Goal: Information Seeking & Learning: Check status

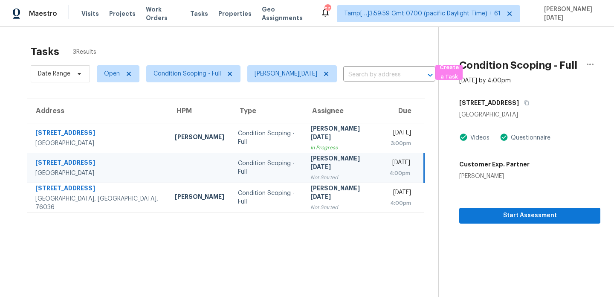
scroll to position [27, 0]
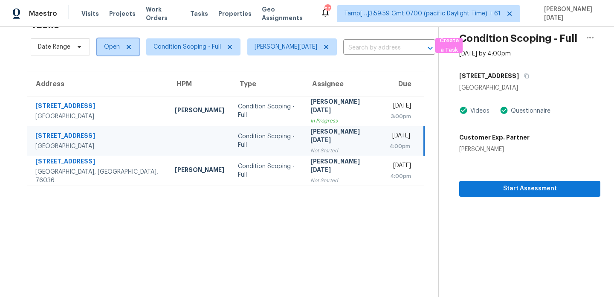
click at [114, 50] on span "Open" at bounding box center [112, 47] width 16 height 9
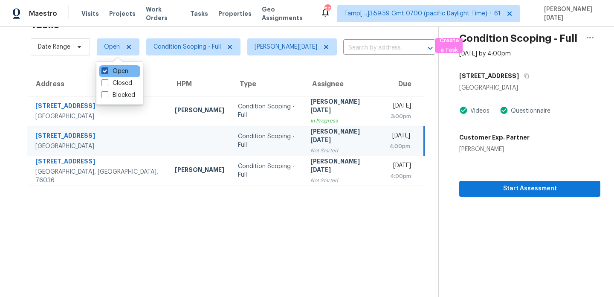
click at [119, 70] on label "Open" at bounding box center [115, 71] width 27 height 9
click at [107, 70] on input "Open" at bounding box center [105, 70] width 6 height 6
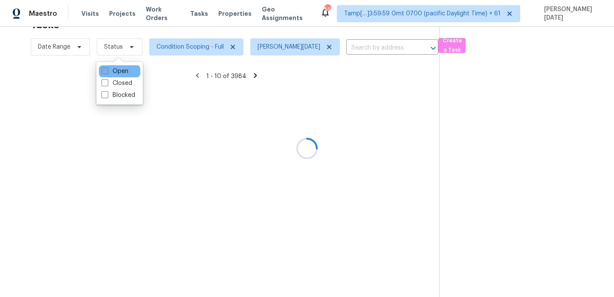
click at [119, 70] on label "Open" at bounding box center [115, 71] width 27 height 9
click at [107, 70] on input "Open" at bounding box center [105, 70] width 6 height 6
checkbox input "true"
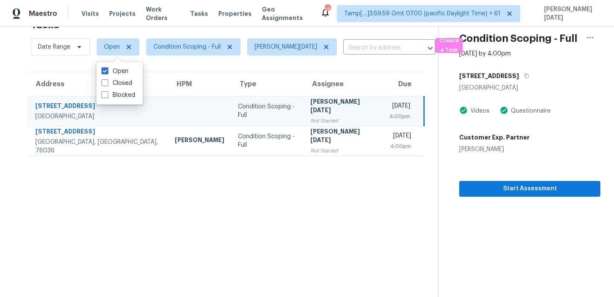
click at [231, 104] on td "Condition Scoping - Full" at bounding box center [267, 111] width 73 height 30
click at [524, 74] on icon "button" at bounding box center [526, 75] width 5 height 5
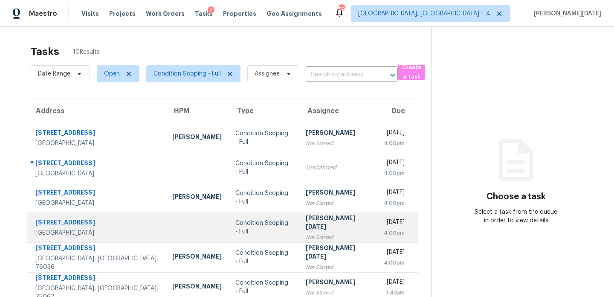
click at [319, 218] on div "[PERSON_NAME][DATE]" at bounding box center [338, 223] width 64 height 19
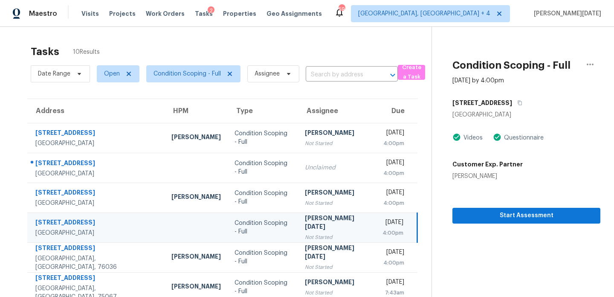
click at [342, 233] on div "Not Started" at bounding box center [337, 237] width 64 height 9
click at [505, 219] on span "Start Assessment" at bounding box center [527, 215] width 134 height 11
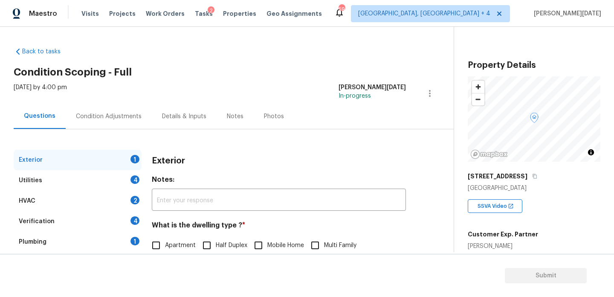
click at [127, 117] on div "Condition Adjustments" at bounding box center [109, 116] width 66 height 9
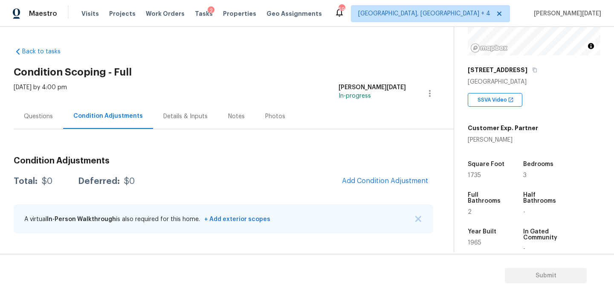
scroll to position [111, 0]
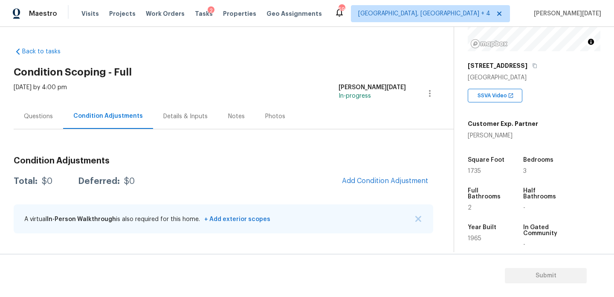
click at [471, 169] on span "1735" at bounding box center [474, 171] width 13 height 6
copy span "1735"
click at [389, 183] on span "Add Condition Adjustment" at bounding box center [385, 181] width 86 height 8
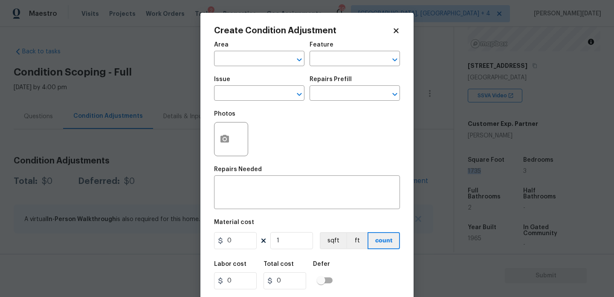
click at [228, 67] on span "Area ​" at bounding box center [259, 54] width 90 height 35
click at [231, 64] on input "text" at bounding box center [247, 59] width 67 height 13
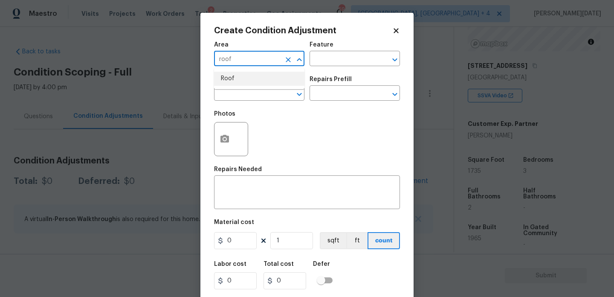
click at [231, 79] on li "Roof" at bounding box center [259, 79] width 90 height 14
type input "Roof"
click at [227, 99] on input "text" at bounding box center [247, 93] width 67 height 13
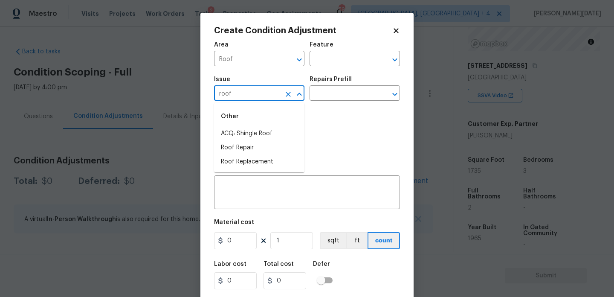
click at [236, 128] on li "ACQ: Shingle Roof" at bounding box center [259, 134] width 90 height 14
type input "ACQ: Shingle Roof"
click at [336, 92] on input "text" at bounding box center [343, 93] width 67 height 13
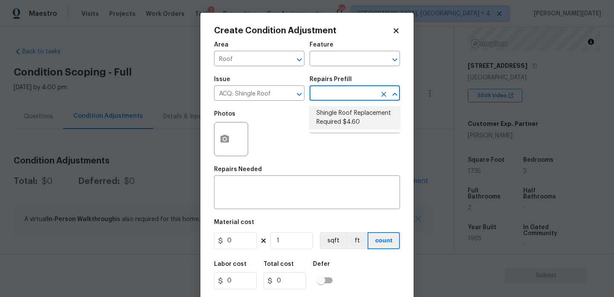
click at [341, 126] on li "Shingle Roof Replacement Required $4.60" at bounding box center [355, 117] width 90 height 23
type input "Acquisition"
type textarea "Acquisition Scope: Shingle Roof Replacement Required."
type input "4.6"
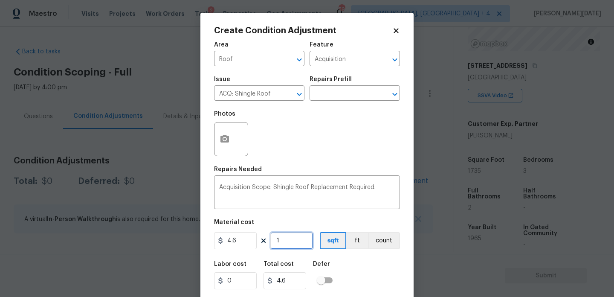
click at [295, 240] on input "1" at bounding box center [292, 240] width 43 height 17
type input "0"
paste input "1735"
type input "1735"
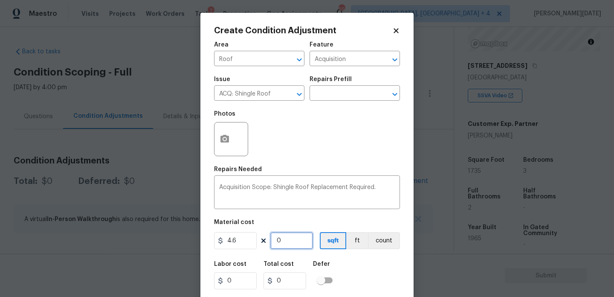
type input "7981"
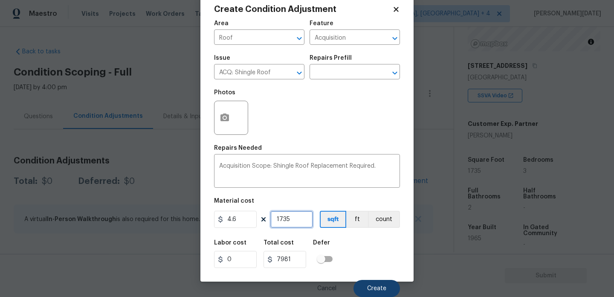
type input "1735"
click at [382, 291] on button "Create" at bounding box center [377, 288] width 47 height 17
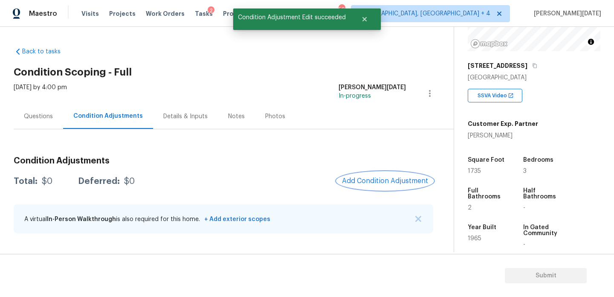
scroll to position [0, 0]
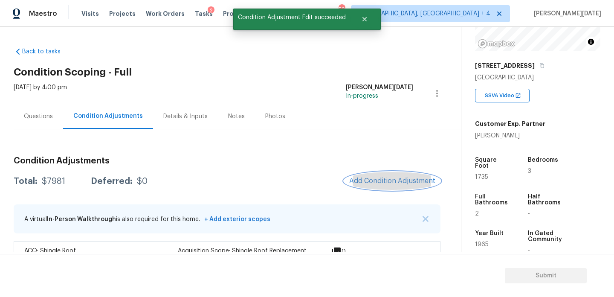
click at [376, 178] on span "Add Condition Adjustment" at bounding box center [392, 181] width 86 height 8
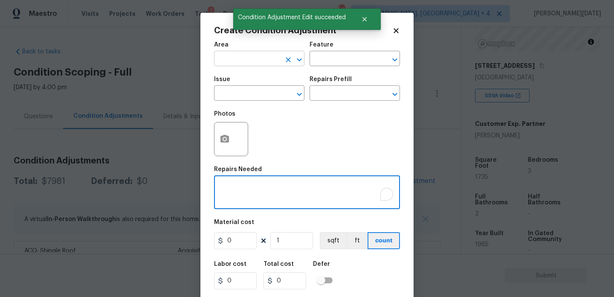
click at [234, 59] on input "text" at bounding box center [247, 59] width 67 height 13
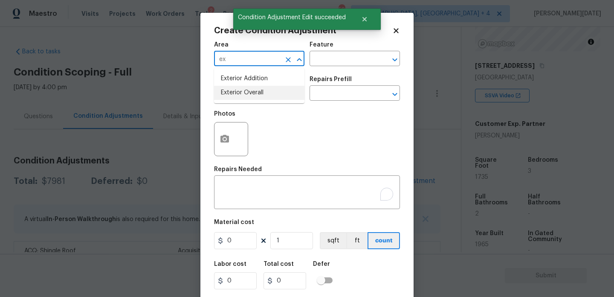
click at [246, 93] on li "Exterior Overall" at bounding box center [259, 93] width 90 height 14
type input "Exterior Overall"
click at [246, 93] on input "text" at bounding box center [247, 93] width 67 height 13
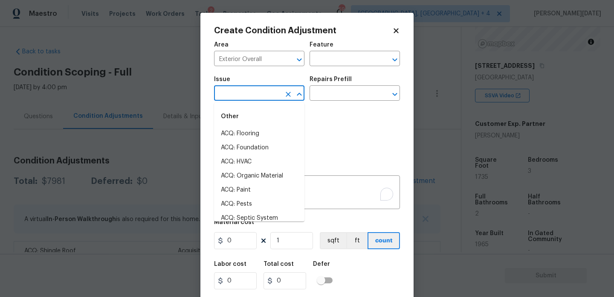
click at [376, 127] on div "Photos" at bounding box center [307, 133] width 186 height 55
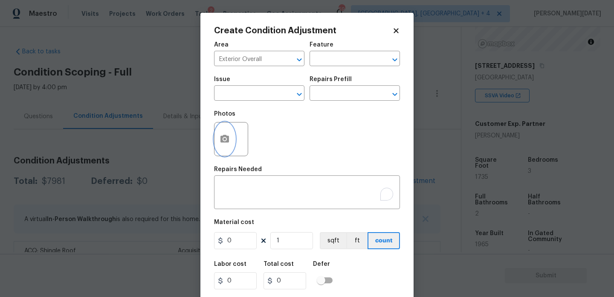
click at [228, 138] on icon "button" at bounding box center [225, 139] width 9 height 8
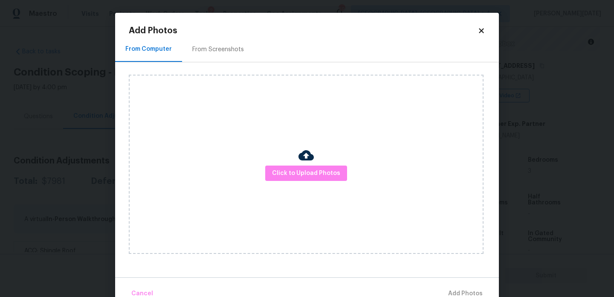
click at [214, 50] on div "From Screenshots" at bounding box center [218, 49] width 52 height 9
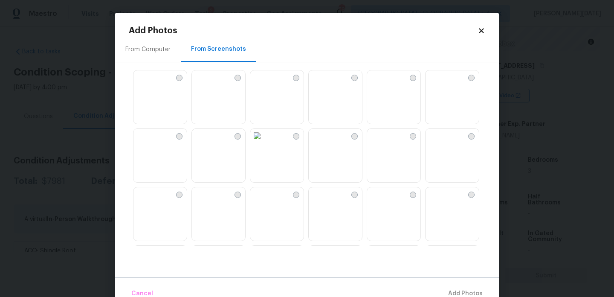
scroll to position [63, 0]
click at [381, 139] on img at bounding box center [374, 132] width 14 height 14
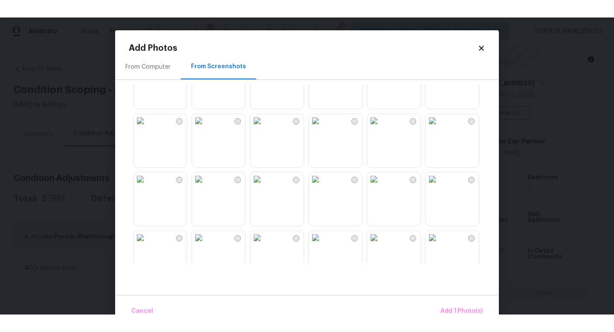
scroll to position [443, 0]
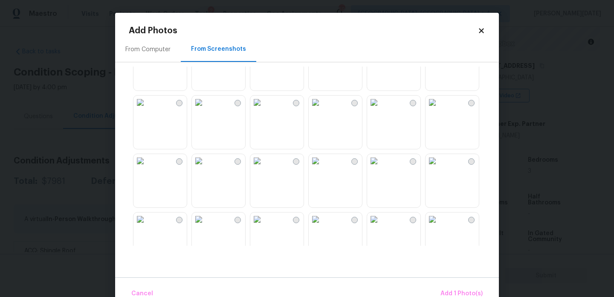
click at [264, 168] on img at bounding box center [257, 161] width 14 height 14
click at [459, 293] on span "Add 2 Photo(s)" at bounding box center [462, 293] width 44 height 11
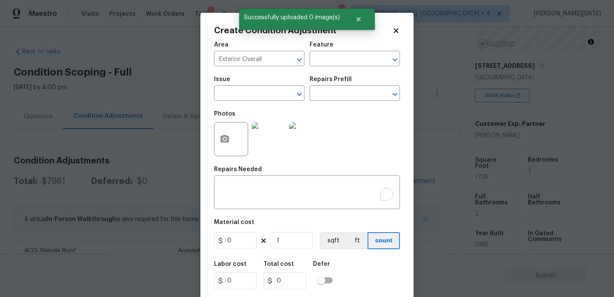
click at [230, 105] on span "Issue ​" at bounding box center [259, 88] width 90 height 35
click at [238, 99] on input "text" at bounding box center [247, 93] width 67 height 13
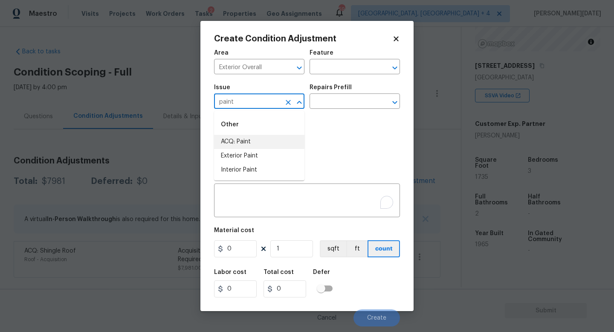
click at [270, 144] on li "ACQ: Paint" at bounding box center [259, 142] width 90 height 14
type input "ACQ: Paint"
click at [358, 102] on input "text" at bounding box center [343, 102] width 67 height 13
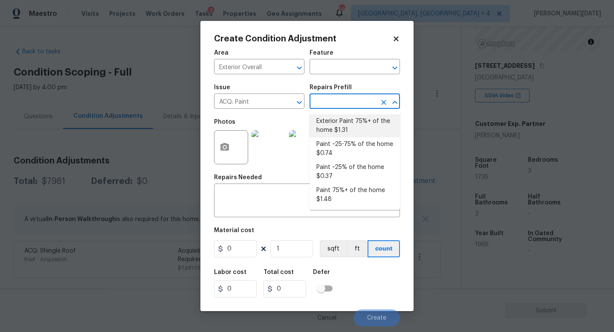
click at [357, 126] on li "Exterior Paint 75%+ of the home $1.31" at bounding box center [355, 125] width 90 height 23
type input "Acquisition"
type textarea "Acquisition Scope: 75%+ of the home exterior will likely require paint"
type input "1.31"
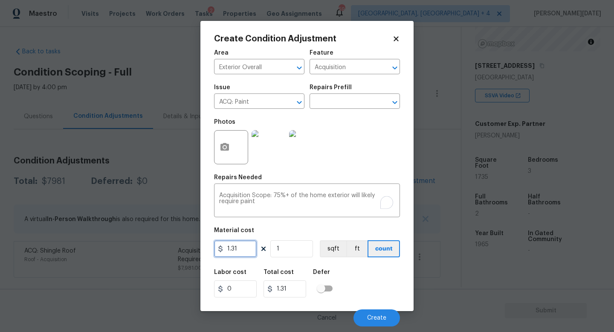
click at [244, 248] on input "1.31" at bounding box center [235, 248] width 43 height 17
type input "1.5"
click at [292, 248] on input "1" at bounding box center [292, 248] width 43 height 17
type input "0"
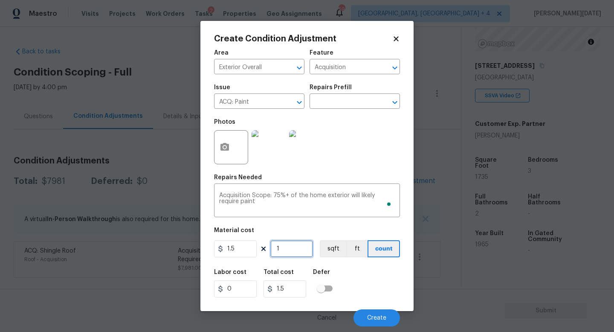
type input "0"
paste input "1735"
type input "1735"
type input "2602.5"
type input "1735"
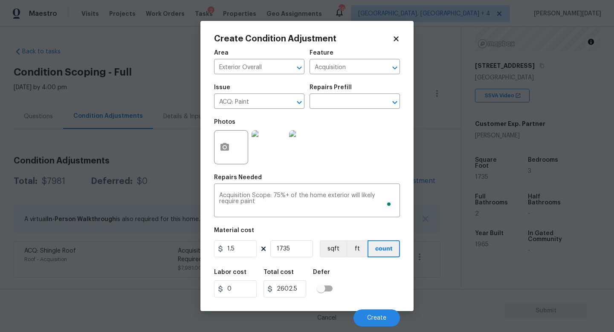
click at [347, 169] on div "Photos" at bounding box center [307, 141] width 186 height 55
click at [376, 297] on span "Create" at bounding box center [376, 318] width 19 height 6
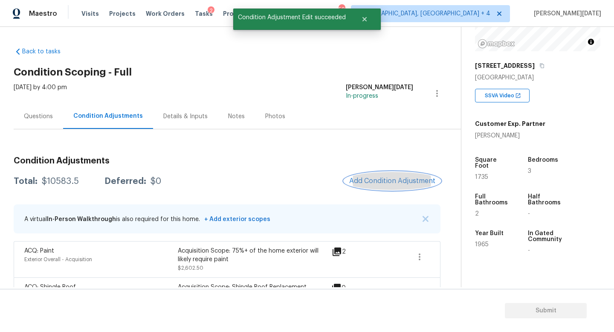
click at [389, 180] on span "Add Condition Adjustment" at bounding box center [392, 181] width 86 height 8
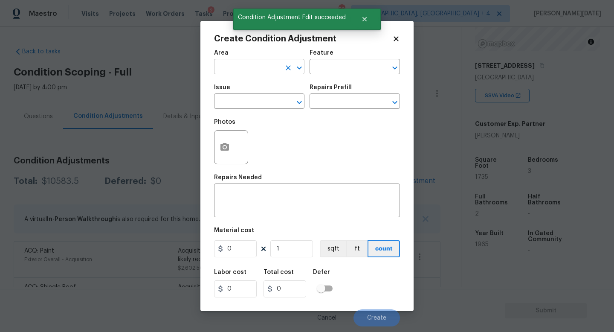
click at [232, 66] on input "text" at bounding box center [247, 67] width 67 height 13
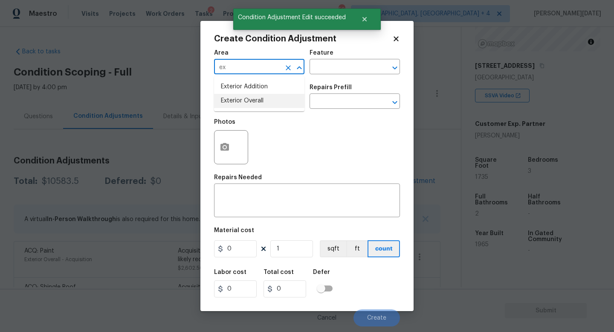
click at [241, 96] on li "Exterior Overall" at bounding box center [259, 101] width 90 height 14
type input "Exterior Overall"
click at [241, 96] on input "text" at bounding box center [247, 102] width 67 height 13
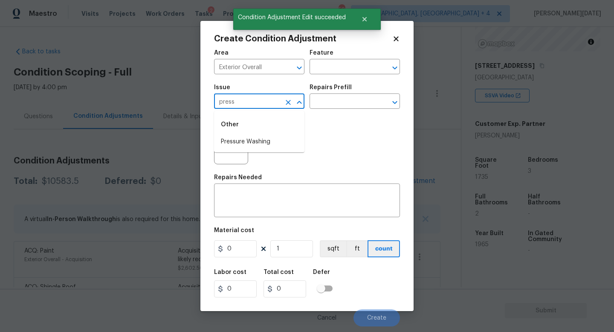
click at [252, 139] on li "Pressure Washing" at bounding box center [259, 142] width 90 height 14
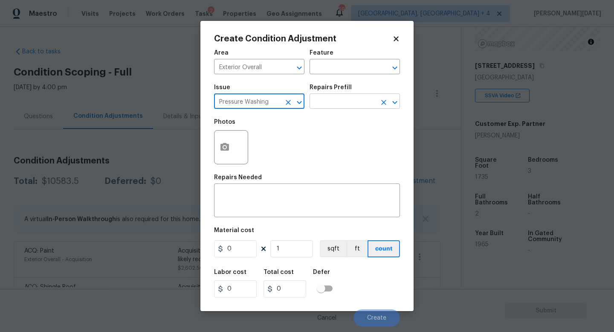
type input "Pressure Washing"
click at [331, 100] on input "text" at bounding box center [343, 102] width 67 height 13
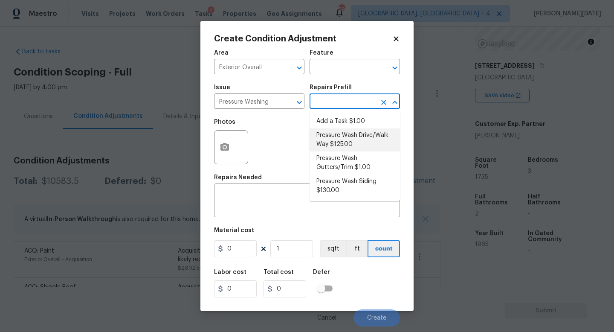
click at [347, 131] on li "Pressure Wash Drive/Walk Way $125.00" at bounding box center [355, 139] width 90 height 23
type input "Siding"
type textarea "Pressure wash the driveways/walkways as directed by the PM. Ensure that all deb…"
type input "125"
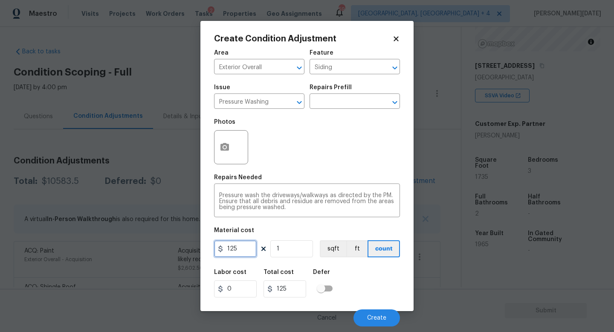
drag, startPoint x: 245, startPoint y: 252, endPoint x: 122, endPoint y: 252, distance: 122.9
click at [122, 252] on div "Create Condition Adjustment Area Exterior Overall ​ Feature Siding ​ Issue Pres…" at bounding box center [307, 166] width 614 height 332
type input "200"
click at [329, 145] on div "Photos" at bounding box center [307, 141] width 186 height 55
type input "200"
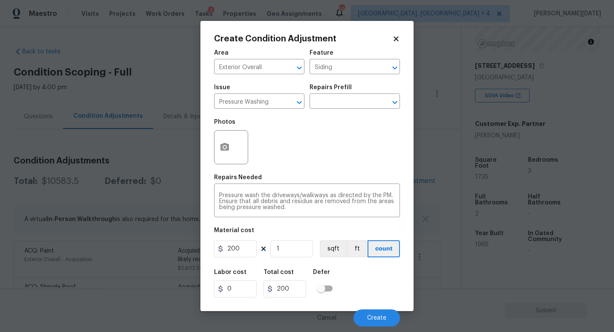
click at [329, 145] on div "Photos" at bounding box center [307, 141] width 186 height 55
click at [366, 297] on button "Create" at bounding box center [377, 317] width 47 height 17
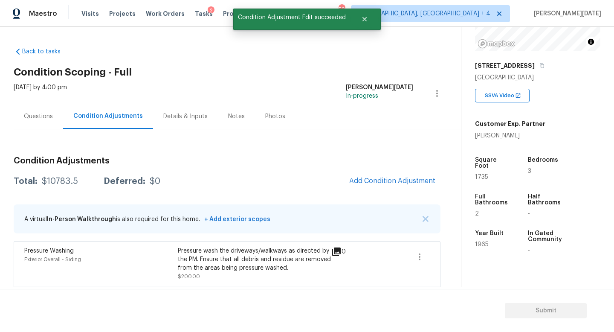
click at [483, 174] on span "1735" at bounding box center [481, 177] width 13 height 6
copy span "1735"
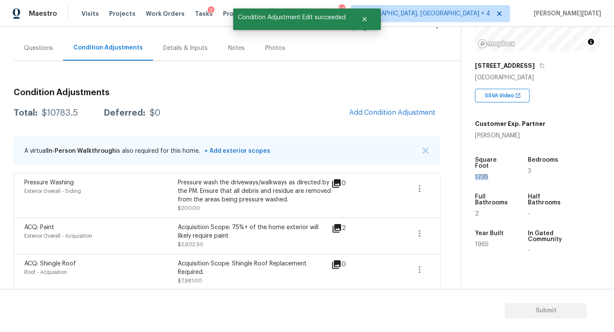
scroll to position [74, 0]
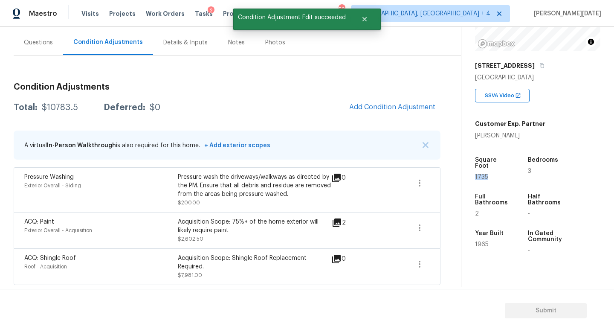
click at [387, 97] on div "Condition Adjustments Total: $10783.5 Deferred: $0 Add Condition Adjustment A v…" at bounding box center [227, 180] width 427 height 209
click at [394, 102] on button "Add Condition Adjustment" at bounding box center [392, 107] width 96 height 18
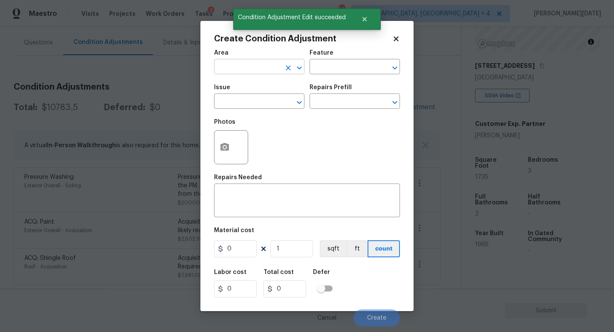
click at [228, 64] on input "text" at bounding box center [247, 67] width 67 height 13
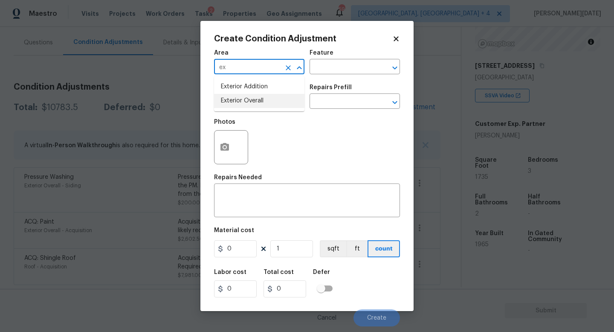
click at [244, 105] on li "Exterior Overall" at bounding box center [259, 101] width 90 height 14
type input "Exterior Overall"
click at [244, 105] on input "text" at bounding box center [247, 102] width 67 height 13
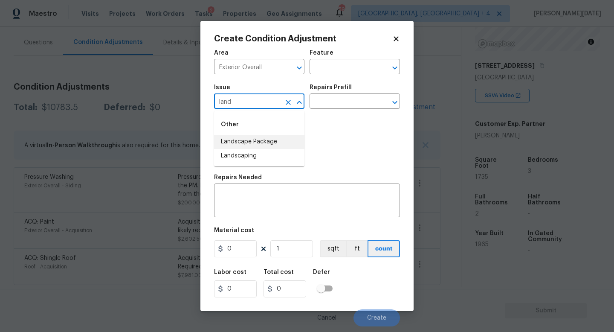
click at [259, 143] on li "Landscape Package" at bounding box center [259, 142] width 90 height 14
type input "Landscape Package"
click at [347, 102] on input "text" at bounding box center [343, 102] width 67 height 13
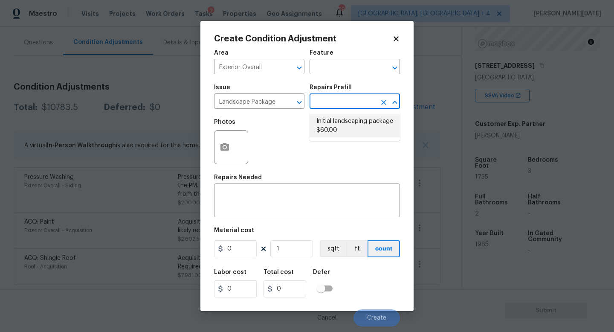
click at [347, 123] on li "Initial landscaping package $60.00" at bounding box center [355, 125] width 90 height 23
type input "Home Readiness Packages"
type textarea "Mowing of grass up to 6" in height. Mow, edge along driveways & sidewalks, trim…"
type input "60"
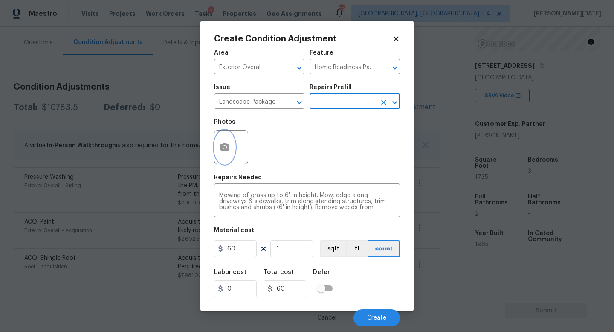
click at [228, 153] on button "button" at bounding box center [225, 147] width 20 height 33
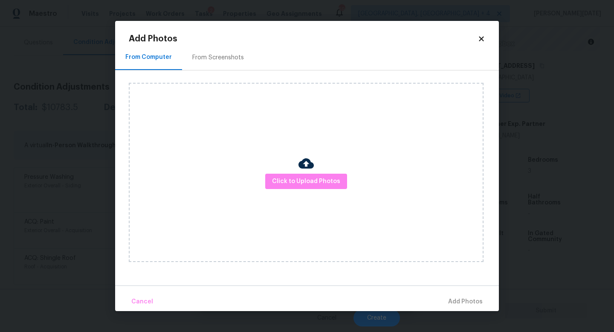
click at [231, 50] on div "From Screenshots" at bounding box center [218, 57] width 72 height 25
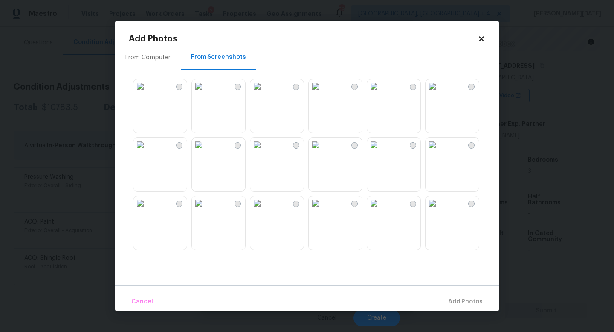
click at [262, 93] on img at bounding box center [257, 86] width 14 height 14
click at [381, 93] on img at bounding box center [374, 86] width 14 height 14
click at [381, 151] on img at bounding box center [374, 145] width 14 height 14
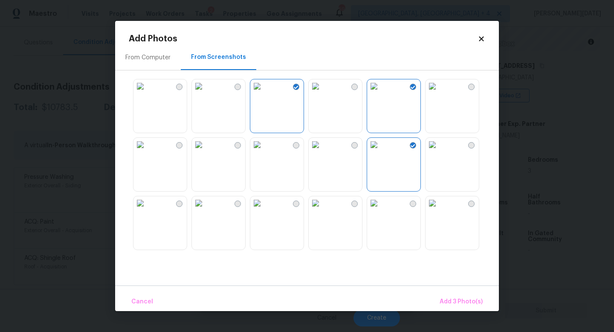
click at [439, 209] on img at bounding box center [433, 203] width 14 height 14
click at [464, 296] on button "Add 4 Photo(s)" at bounding box center [461, 302] width 51 height 18
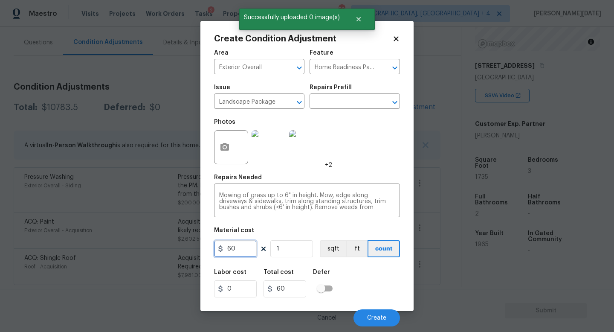
drag, startPoint x: 242, startPoint y: 253, endPoint x: 164, endPoint y: 253, distance: 78.5
click at [164, 253] on div "Create Condition Adjustment Area Exterior Overall ​ Feature Home Readiness Pack…" at bounding box center [307, 166] width 614 height 332
type input "1000"
click at [355, 160] on div "Photos +2" at bounding box center [307, 141] width 186 height 55
type input "1000"
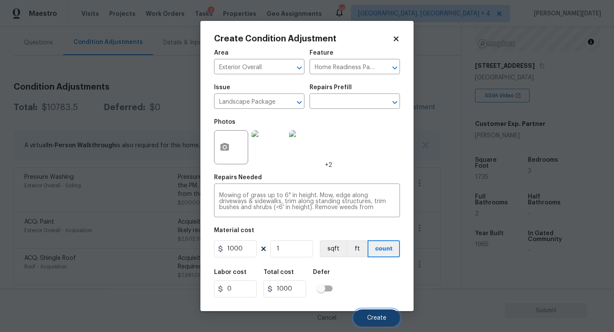
click at [381, 297] on span "Create" at bounding box center [376, 318] width 19 height 6
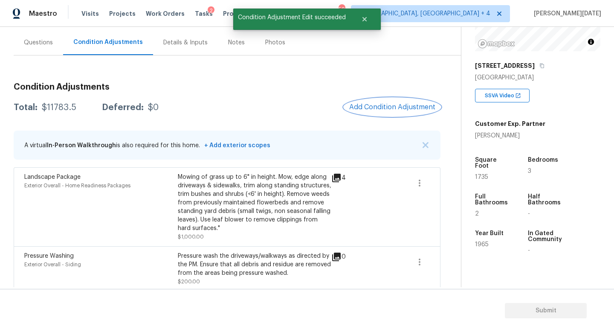
click at [391, 103] on span "Add Condition Adjustment" at bounding box center [392, 107] width 86 height 8
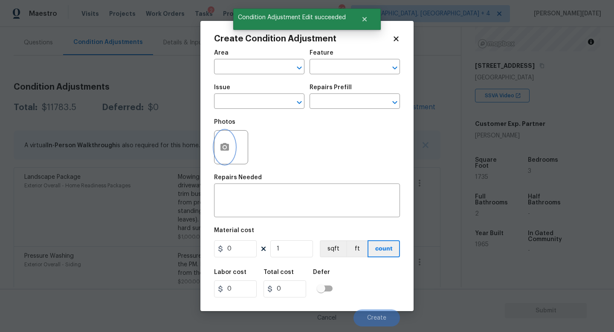
click at [218, 154] on button "button" at bounding box center [225, 147] width 20 height 33
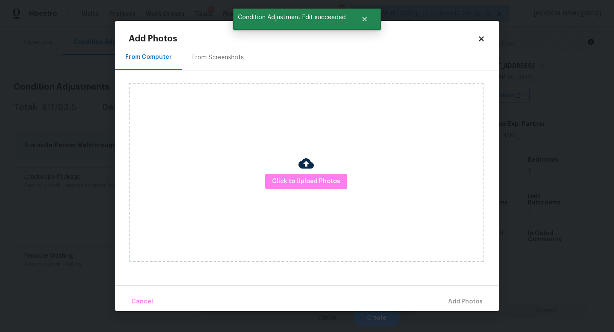
click at [221, 50] on div "From Screenshots" at bounding box center [218, 57] width 72 height 25
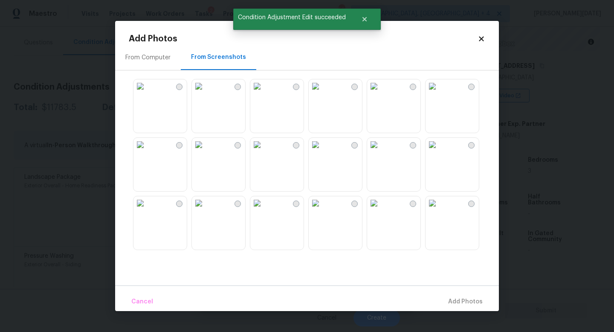
click at [264, 93] on img at bounding box center [257, 86] width 14 height 14
click at [323, 210] on img at bounding box center [316, 203] width 14 height 14
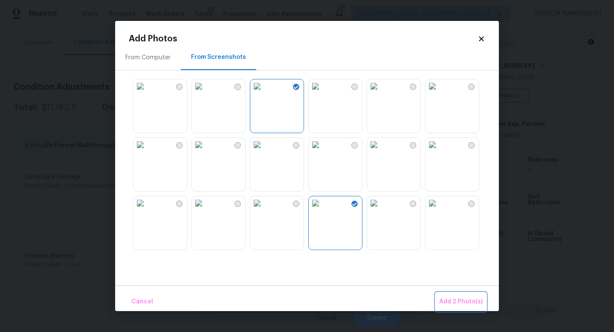
click at [452, 294] on button "Add 2 Photo(s)" at bounding box center [461, 302] width 50 height 18
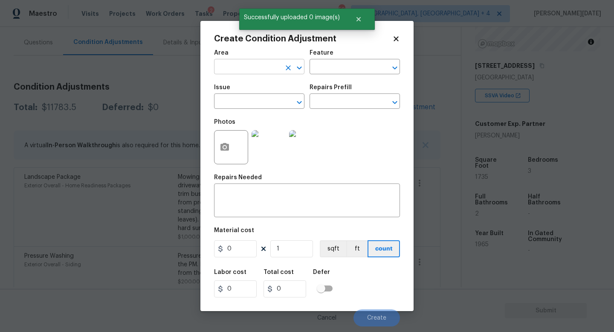
click at [236, 63] on input "text" at bounding box center [247, 67] width 67 height 13
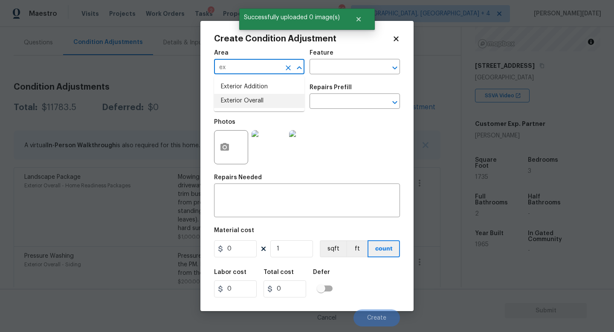
click at [246, 101] on li "Exterior Overall" at bounding box center [259, 101] width 90 height 14
type input "Exterior Overall"
click at [343, 70] on input "text" at bounding box center [343, 67] width 67 height 13
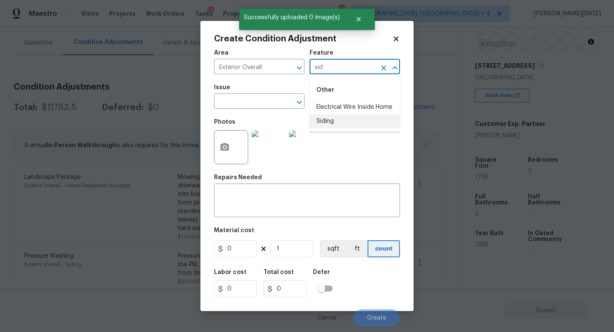
click at [347, 120] on li "Siding" at bounding box center [355, 121] width 90 height 14
click at [282, 109] on div "​" at bounding box center [259, 102] width 90 height 13
type input "Siding"
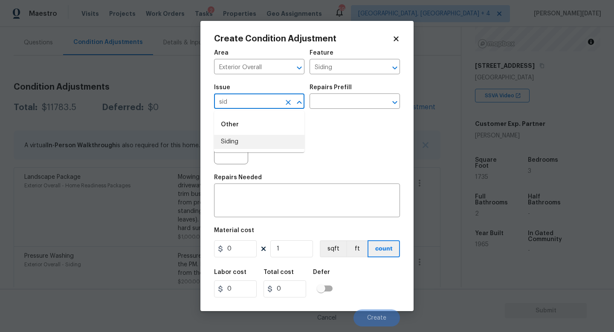
click at [264, 138] on li "Siding" at bounding box center [259, 142] width 90 height 14
type input "Siding"
click at [237, 251] on input "0" at bounding box center [235, 248] width 43 height 17
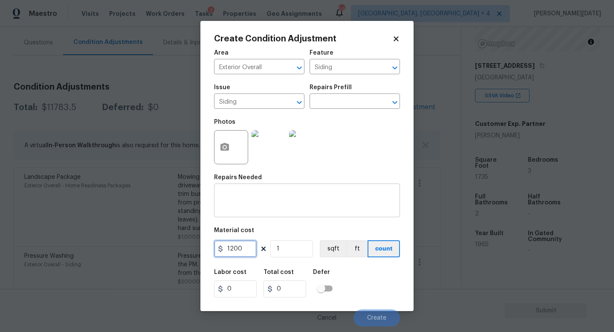
type input "1200"
click at [263, 201] on textarea at bounding box center [307, 201] width 176 height 18
type input "1200"
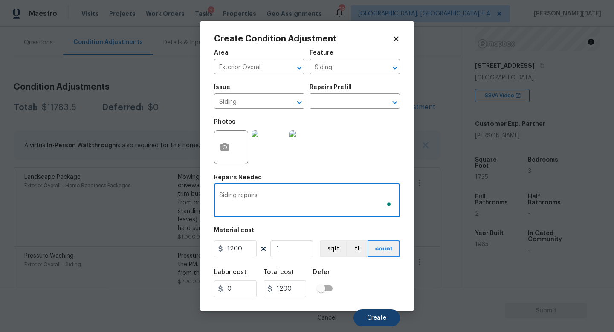
type textarea "Siding repairs"
click at [366, 297] on button "Create" at bounding box center [377, 317] width 47 height 17
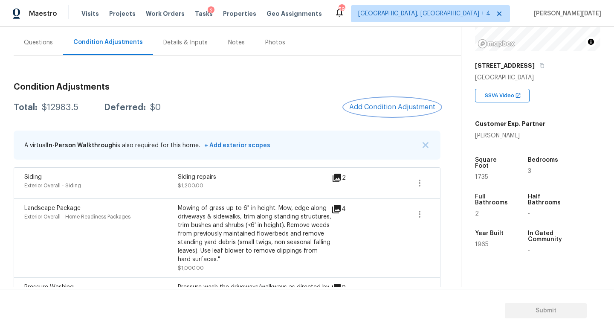
click at [404, 102] on button "Add Condition Adjustment" at bounding box center [392, 107] width 96 height 18
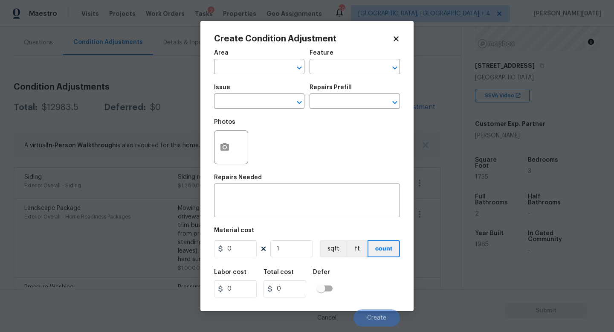
click at [239, 78] on span "Area ​" at bounding box center [259, 62] width 90 height 35
click at [240, 71] on input "text" at bounding box center [247, 67] width 67 height 13
click at [238, 88] on li "HVAC" at bounding box center [259, 87] width 90 height 14
type input "HVAC"
click at [238, 109] on span "Issue ​" at bounding box center [259, 96] width 90 height 35
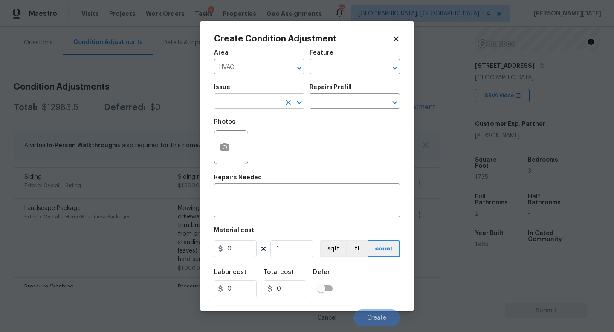
click at [244, 108] on input "text" at bounding box center [247, 102] width 67 height 13
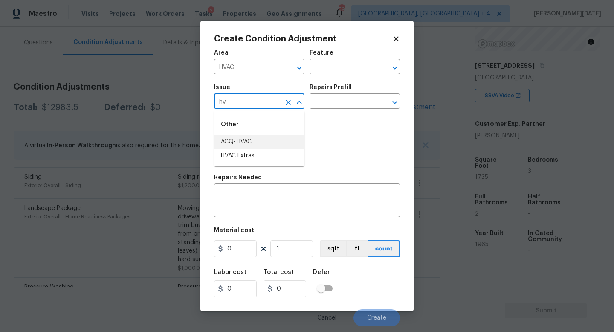
click at [253, 136] on li "ACQ: HVAC" at bounding box center [259, 142] width 90 height 14
type input "ACQ: HVAC"
click at [323, 97] on input "text" at bounding box center [343, 102] width 67 height 13
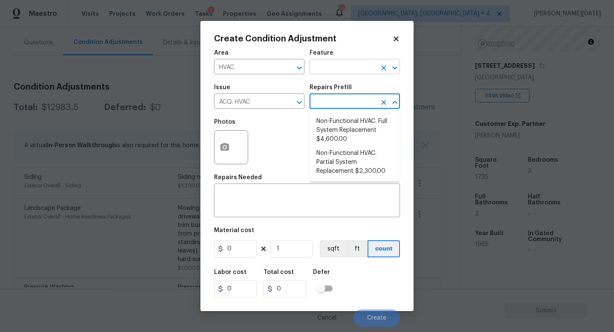
click at [343, 73] on input "text" at bounding box center [343, 67] width 67 height 13
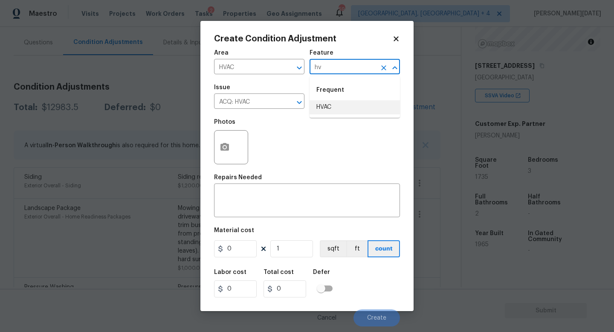
click at [344, 104] on li "HVAC" at bounding box center [355, 107] width 90 height 14
type input "HVAC"
click at [269, 205] on textarea at bounding box center [307, 201] width 176 height 18
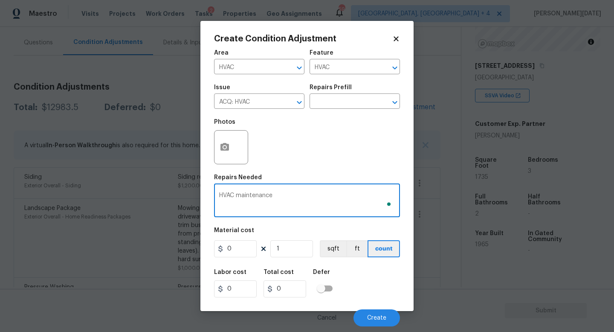
type textarea "HVAC maintenance"
click at [239, 249] on input "0" at bounding box center [235, 248] width 43 height 17
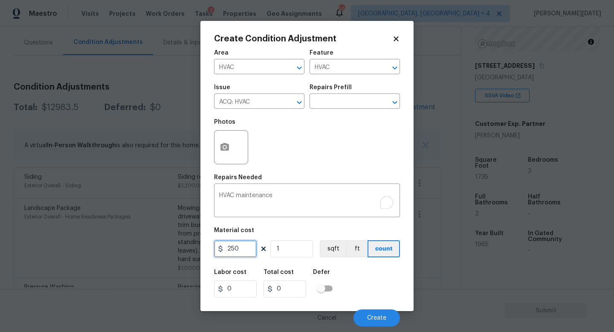
type input "250"
click at [337, 169] on div "Photos" at bounding box center [307, 141] width 186 height 55
click at [368, 297] on span "Create" at bounding box center [376, 318] width 19 height 6
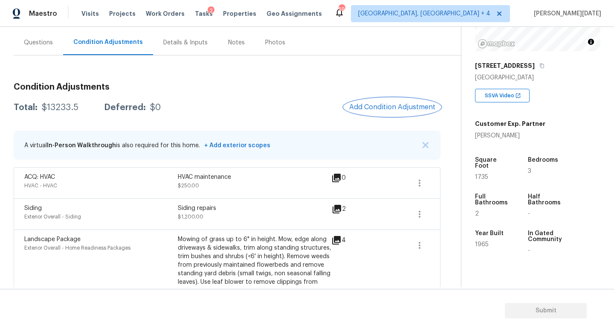
click at [392, 102] on button "Add Condition Adjustment" at bounding box center [392, 107] width 96 height 18
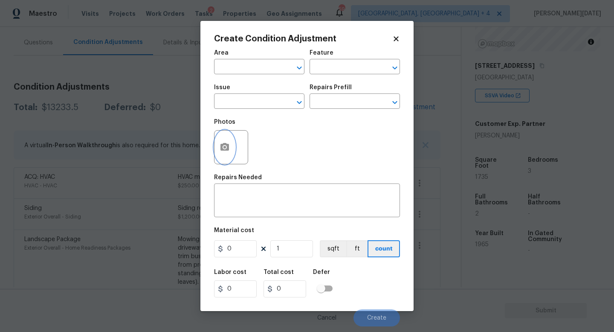
click at [228, 151] on icon "button" at bounding box center [225, 147] width 10 height 10
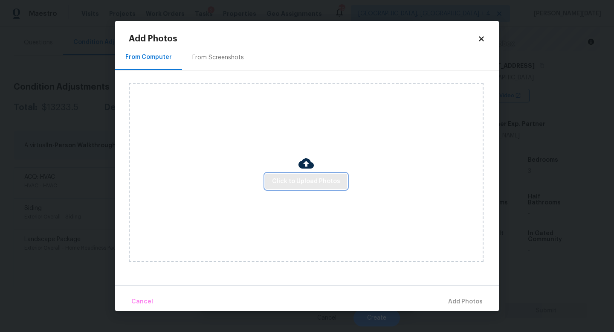
click at [289, 176] on span "Click to Upload Photos" at bounding box center [306, 181] width 68 height 11
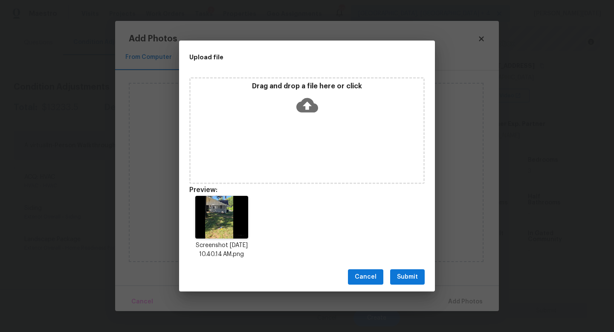
click at [306, 110] on icon at bounding box center [308, 105] width 22 height 15
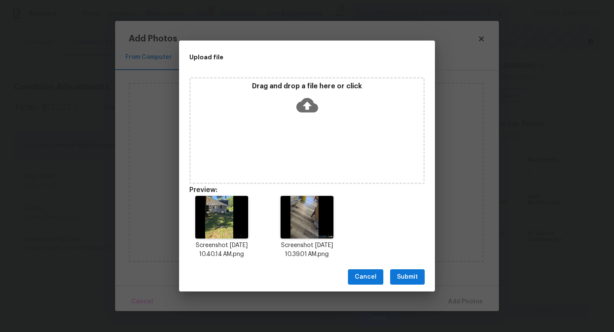
click at [410, 283] on button "Submit" at bounding box center [407, 277] width 35 height 16
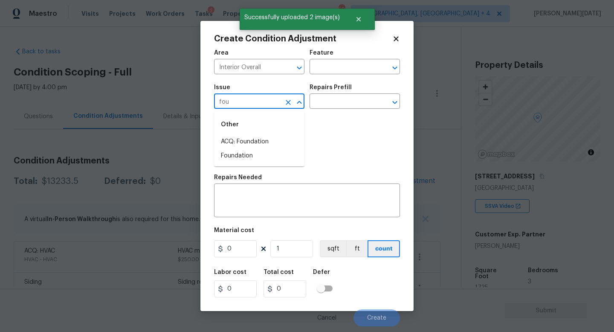
scroll to position [111, 0]
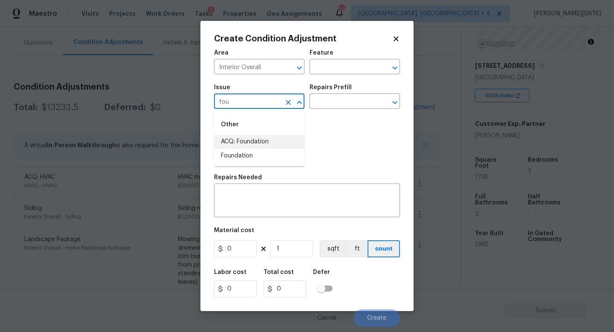
click at [268, 140] on li "ACQ: Foundation" at bounding box center [259, 142] width 90 height 14
type input "ACQ: Foundation"
click at [337, 104] on input "text" at bounding box center [343, 102] width 67 height 13
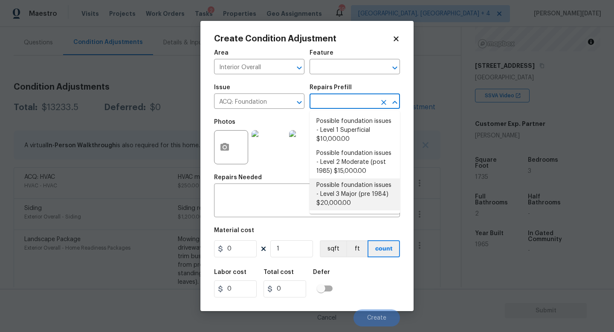
click at [344, 193] on li "Possible foundation issues - Level 3 Major (pre 1984) $20,000.00" at bounding box center [355, 194] width 90 height 32
type input "Acquisition"
type input "20000"
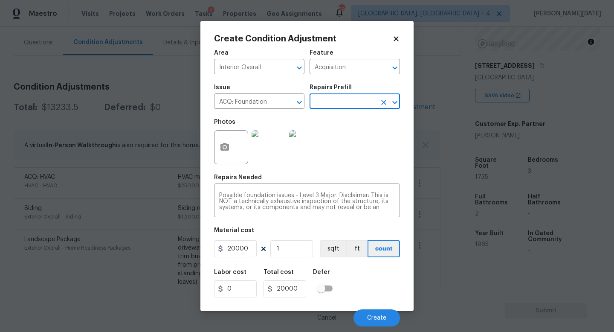
click at [358, 101] on input "text" at bounding box center [343, 102] width 67 height 13
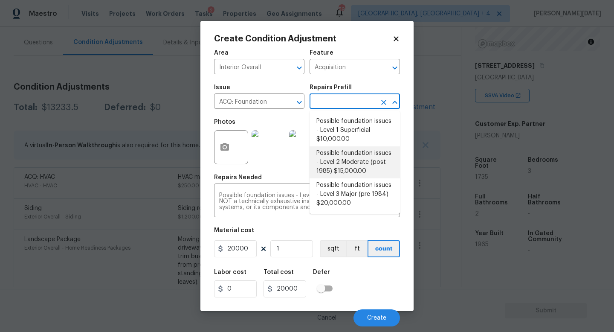
click at [358, 153] on li "Possible foundation issues - Level 2 Moderate (post 1985) $15,000.00" at bounding box center [355, 162] width 90 height 32
type input "15000"
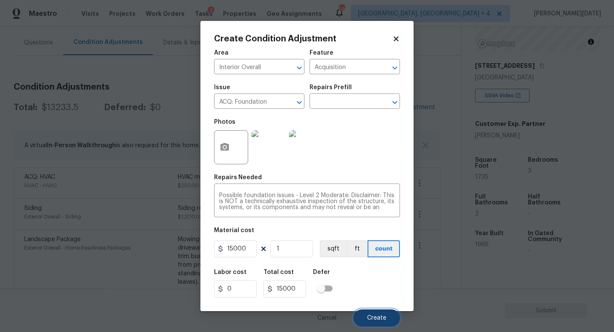
click at [379, 316] on span "Create" at bounding box center [376, 318] width 19 height 6
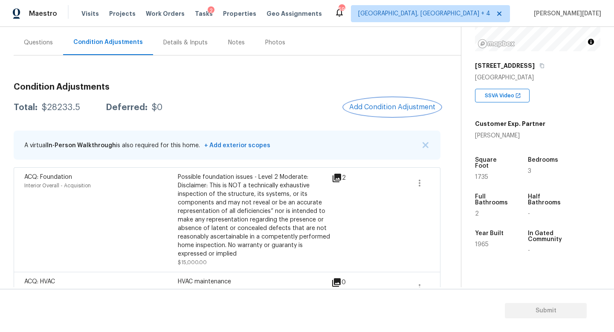
scroll to position [242, 0]
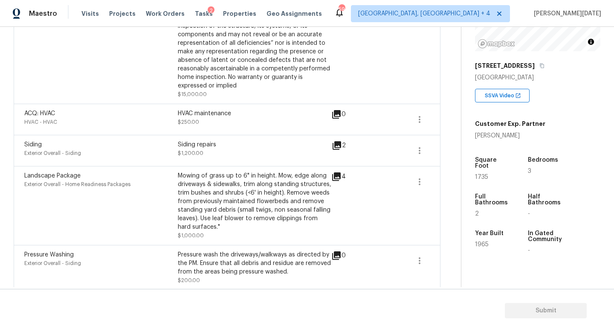
click at [481, 174] on span "1735" at bounding box center [481, 177] width 13 height 6
copy span "1735"
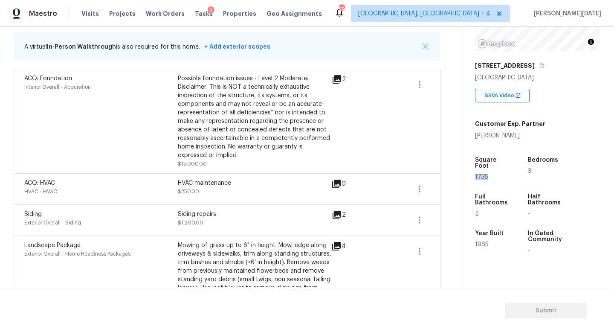
scroll to position [174, 0]
click at [416, 188] on icon "button" at bounding box center [420, 188] width 10 height 10
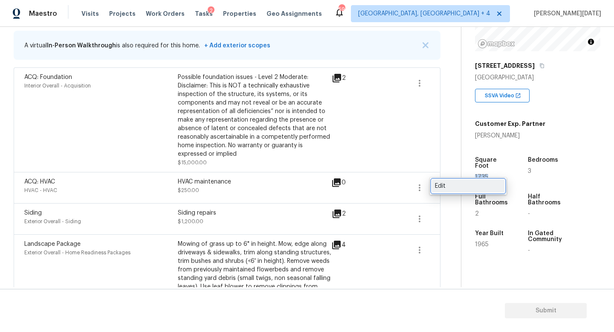
click at [453, 187] on div "Edit" at bounding box center [468, 186] width 67 height 9
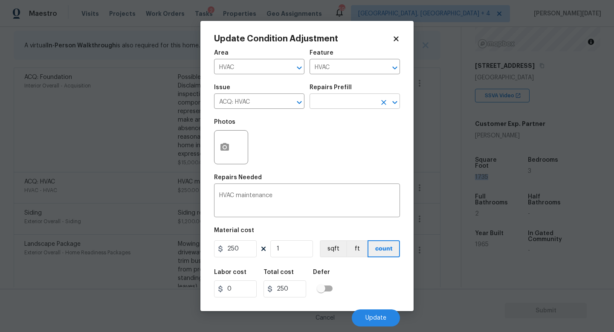
click at [351, 103] on input "text" at bounding box center [343, 102] width 67 height 13
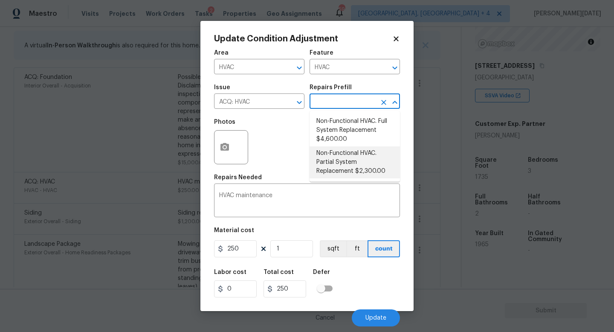
click at [352, 171] on li "Non-Functional HVAC. Partial System Replacement $2,300.00" at bounding box center [355, 162] width 90 height 32
type input "Acquisition"
type textarea "Acquisition Scope: Partial System Replacement"
type input "2300"
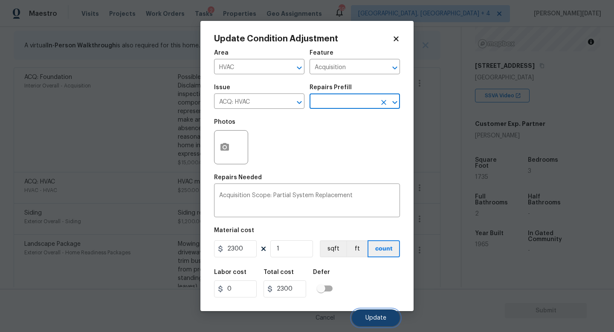
click at [367, 314] on button "Update" at bounding box center [376, 317] width 48 height 17
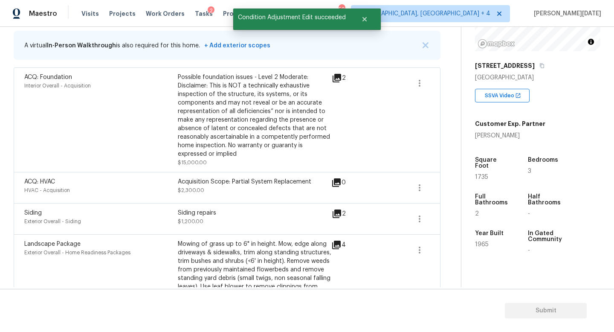
click at [482, 174] on span "1735" at bounding box center [481, 177] width 13 height 6
copy span "1735"
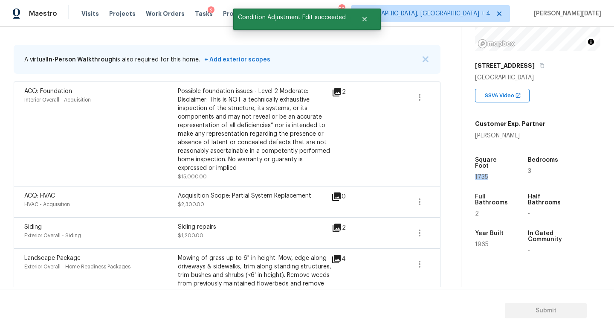
scroll to position [157, 0]
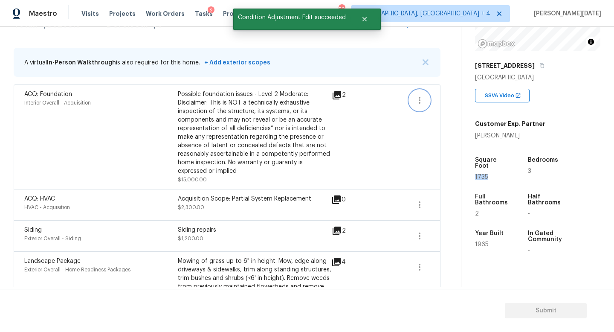
click at [419, 94] on button "button" at bounding box center [420, 100] width 20 height 20
click at [452, 102] on div "Edit" at bounding box center [468, 98] width 67 height 9
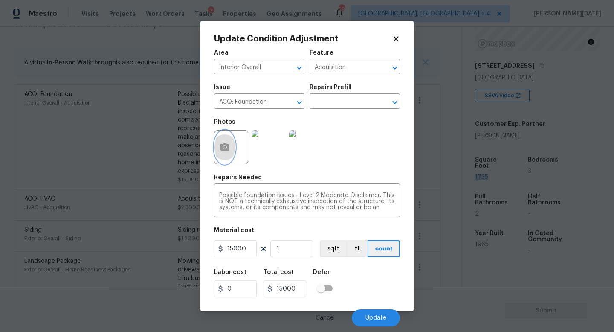
click at [221, 147] on icon "button" at bounding box center [225, 147] width 9 height 8
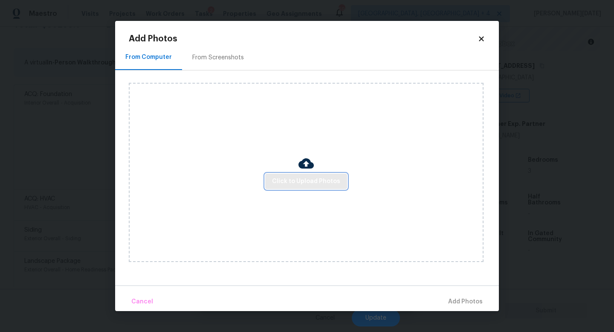
click at [311, 182] on span "Click to Upload Photos" at bounding box center [306, 181] width 68 height 11
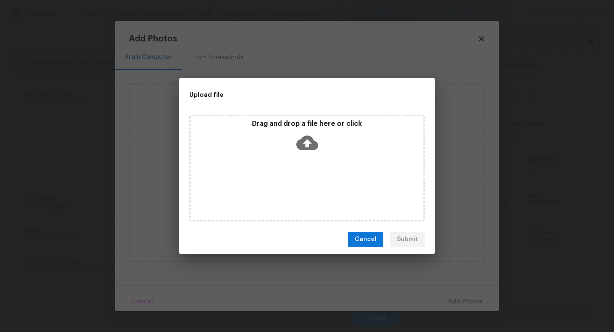
click at [311, 182] on div "Drag and drop a file here or click" at bounding box center [307, 168] width 236 height 107
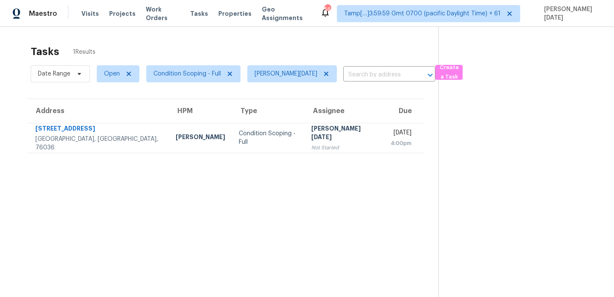
scroll to position [27, 0]
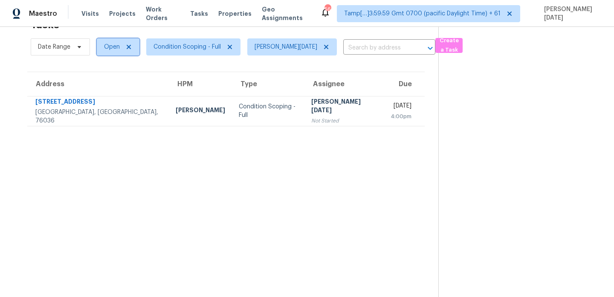
click at [114, 49] on span "Open" at bounding box center [112, 47] width 16 height 9
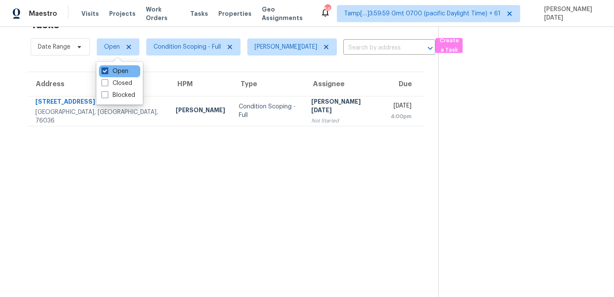
click at [111, 74] on label "Open" at bounding box center [115, 71] width 27 height 9
click at [107, 73] on input "Open" at bounding box center [105, 70] width 6 height 6
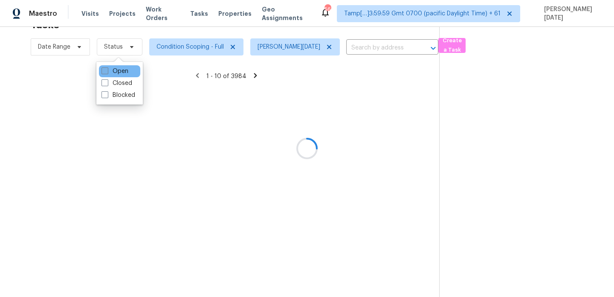
click at [111, 74] on label "Open" at bounding box center [115, 71] width 27 height 9
click at [107, 73] on input "Open" at bounding box center [105, 70] width 6 height 6
checkbox input "true"
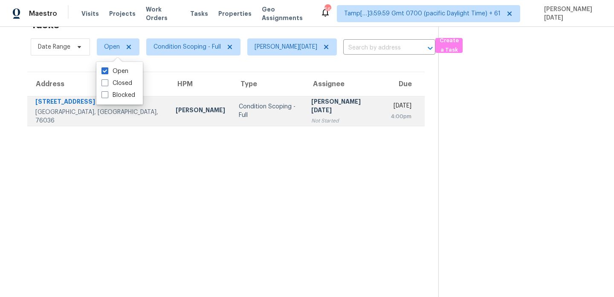
click at [274, 111] on td "Condition Scoping - Full" at bounding box center [268, 111] width 73 height 30
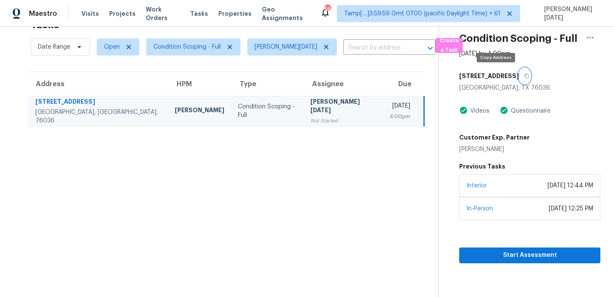
click at [525, 76] on icon "button" at bounding box center [527, 76] width 4 height 5
click at [114, 50] on span "Open" at bounding box center [112, 47] width 16 height 9
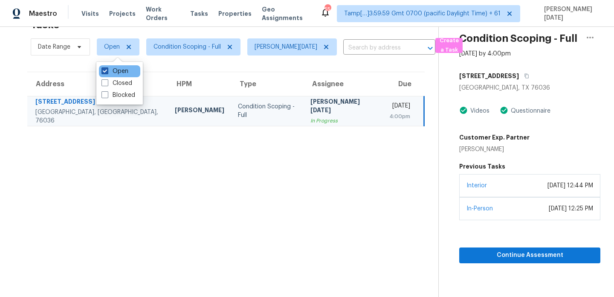
click at [112, 73] on label "Open" at bounding box center [115, 71] width 27 height 9
click at [107, 73] on input "Open" at bounding box center [105, 70] width 6 height 6
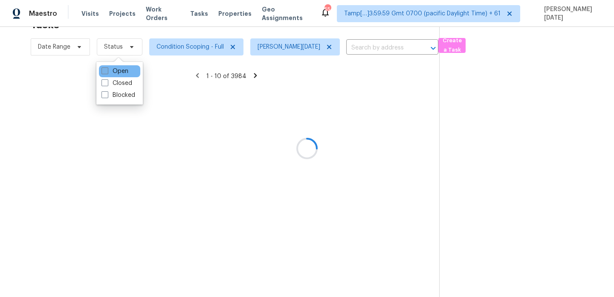
click at [112, 73] on label "Open" at bounding box center [115, 71] width 27 height 9
click at [107, 73] on input "Open" at bounding box center [105, 70] width 6 height 6
checkbox input "true"
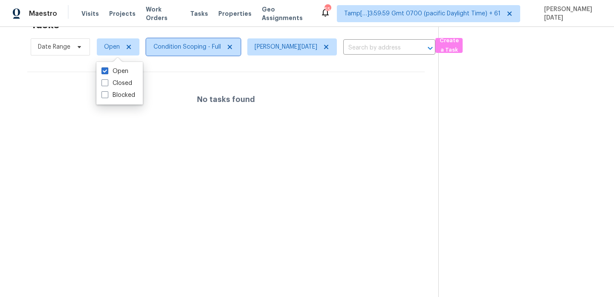
click at [179, 47] on span "Condition Scoping - Full" at bounding box center [187, 47] width 67 height 9
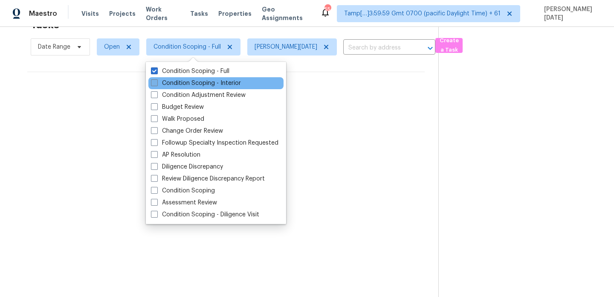
click at [179, 80] on label "Condition Scoping - Interior" at bounding box center [196, 83] width 90 height 9
click at [157, 80] on input "Condition Scoping - Interior" at bounding box center [154, 82] width 6 height 6
checkbox input "true"
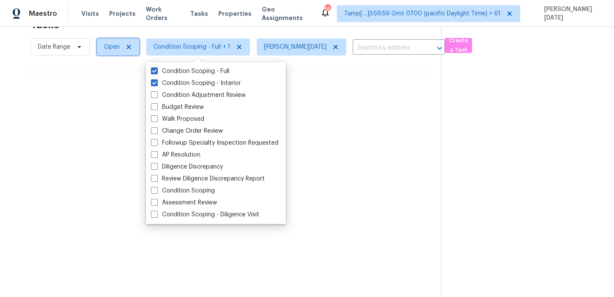
click at [111, 55] on span "Open" at bounding box center [118, 46] width 43 height 17
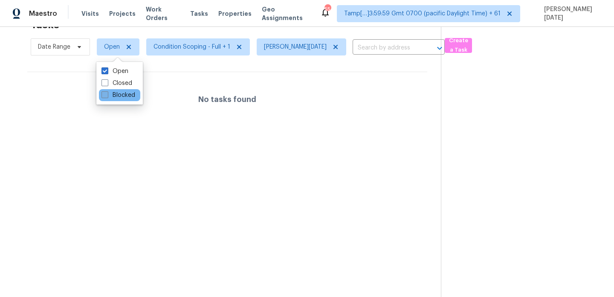
click at [112, 93] on label "Blocked" at bounding box center [119, 95] width 34 height 9
click at [107, 93] on input "Blocked" at bounding box center [105, 94] width 6 height 6
checkbox input "true"
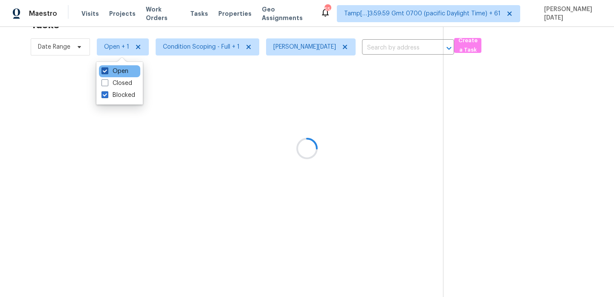
click at [118, 70] on label "Open" at bounding box center [115, 71] width 27 height 9
click at [107, 70] on input "Open" at bounding box center [105, 70] width 6 height 6
checkbox input "false"
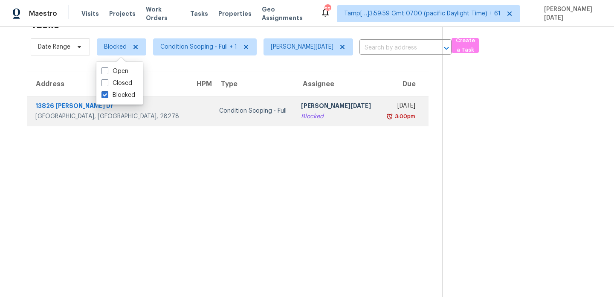
click at [253, 106] on td "Condition Scoping - Full" at bounding box center [254, 111] width 82 height 30
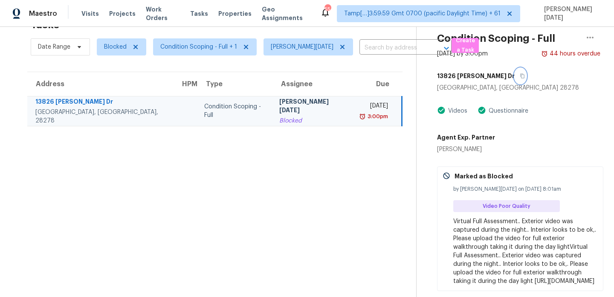
click at [521, 77] on icon "button" at bounding box center [523, 76] width 4 height 5
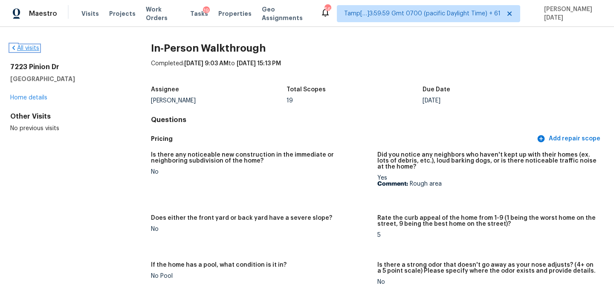
click at [26, 47] on link "All visits" at bounding box center [24, 48] width 29 height 6
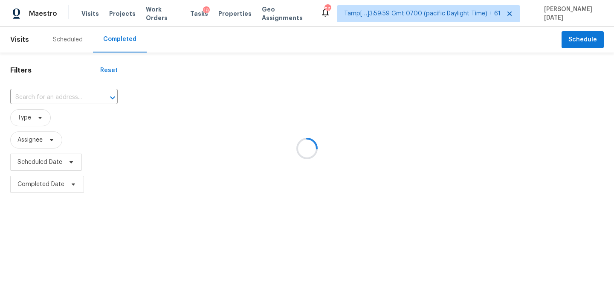
click at [30, 94] on div at bounding box center [307, 148] width 614 height 297
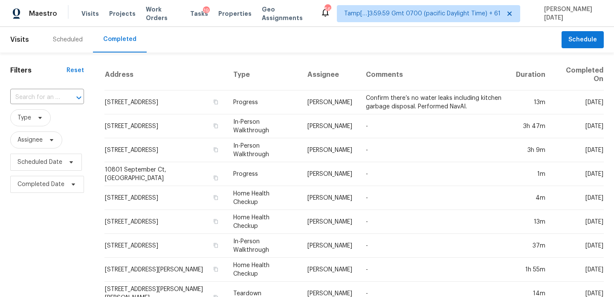
click at [30, 94] on input "text" at bounding box center [35, 97] width 50 height 13
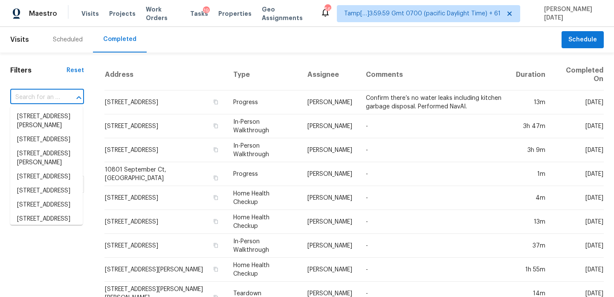
paste input "[STREET_ADDRESS][PERSON_NAME]"
type input "[STREET_ADDRESS][PERSON_NAME]"
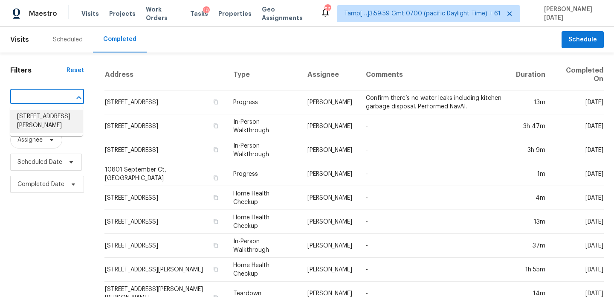
click at [45, 116] on li "[STREET_ADDRESS][PERSON_NAME]" at bounding box center [46, 121] width 73 height 23
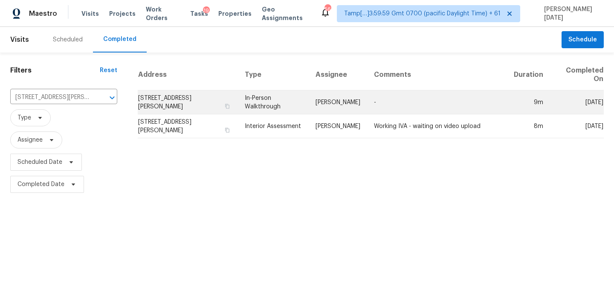
click at [396, 99] on td "-" at bounding box center [437, 102] width 140 height 24
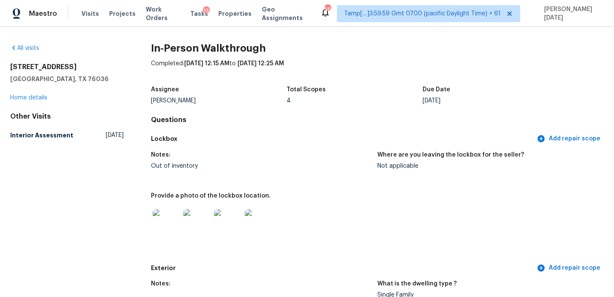
click at [29, 58] on div "All visits [STREET_ADDRESS][PERSON_NAME] Home details Other Visits Interior Ass…" at bounding box center [67, 93] width 114 height 99
click at [39, 38] on div "All visits [STREET_ADDRESS][PERSON_NAME] Home details Other Visits Interior Ass…" at bounding box center [307, 162] width 614 height 270
click at [33, 48] on link "All visits" at bounding box center [24, 48] width 29 height 6
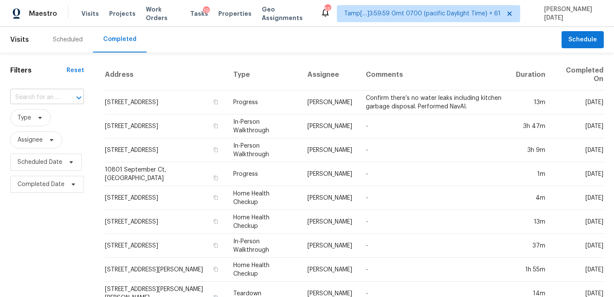
click at [53, 100] on input "text" at bounding box center [35, 97] width 50 height 13
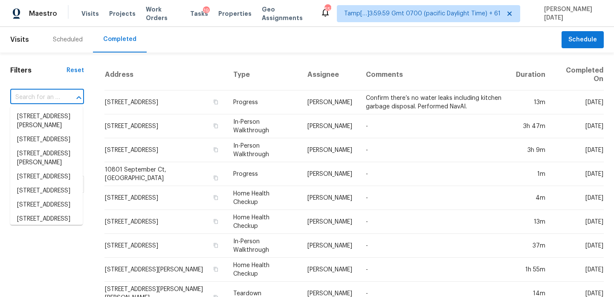
paste input "[STREET_ADDRESS]"
type input "[STREET_ADDRESS]"
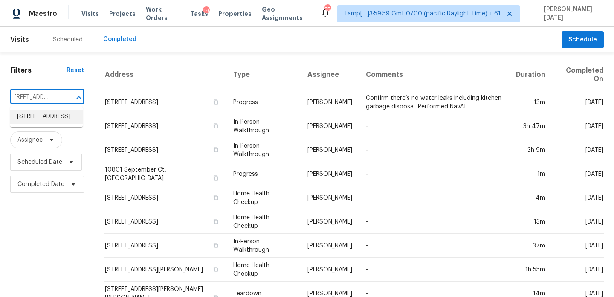
click at [56, 122] on li "[STREET_ADDRESS]" at bounding box center [46, 117] width 73 height 14
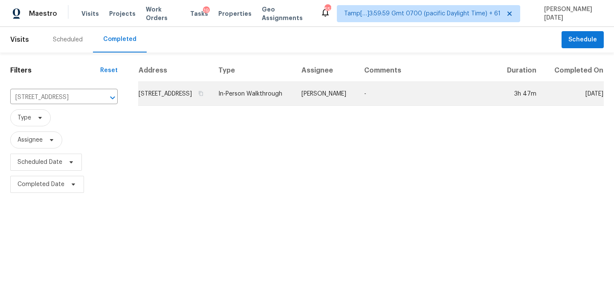
click at [212, 93] on td "[STREET_ADDRESS]" at bounding box center [174, 94] width 73 height 24
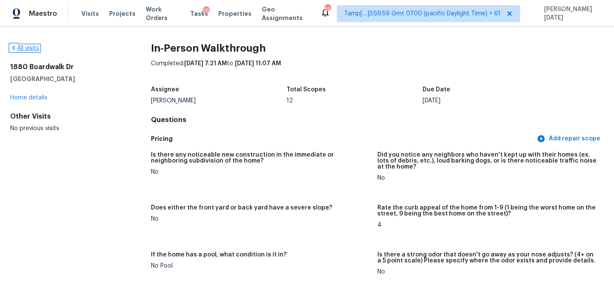
click at [31, 47] on link "All visits" at bounding box center [24, 48] width 29 height 6
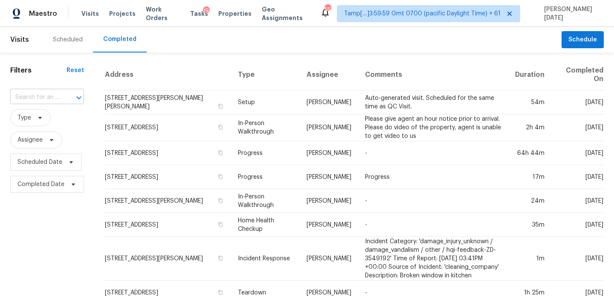
click at [24, 93] on input "text" at bounding box center [35, 97] width 50 height 13
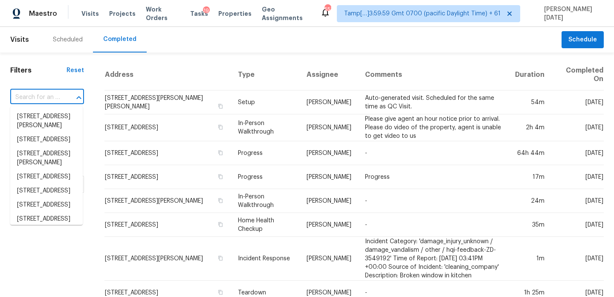
paste input "[STREET_ADDRESS]"
type input "[STREET_ADDRESS]"
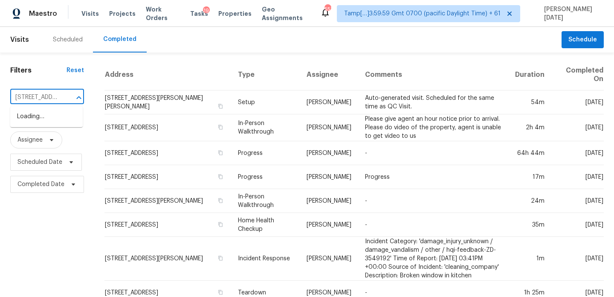
scroll to position [0, 77]
click at [36, 118] on li "[STREET_ADDRESS]" at bounding box center [46, 117] width 73 height 14
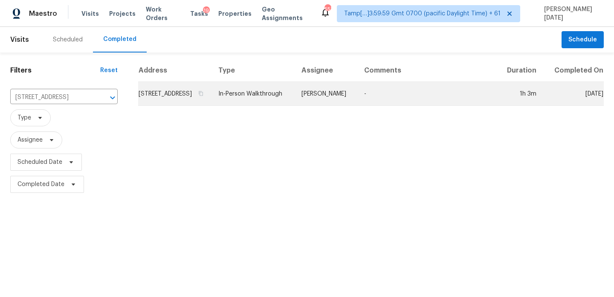
click at [292, 103] on td "In-Person Walkthrough" at bounding box center [253, 94] width 83 height 24
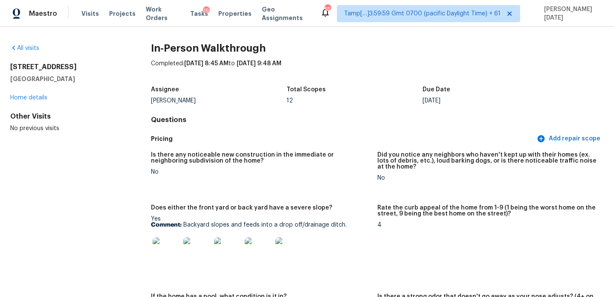
click at [25, 44] on div "All visits" at bounding box center [67, 48] width 114 height 9
click at [29, 52] on div "All visits" at bounding box center [67, 48] width 114 height 9
click at [29, 49] on link "All visits" at bounding box center [24, 48] width 29 height 6
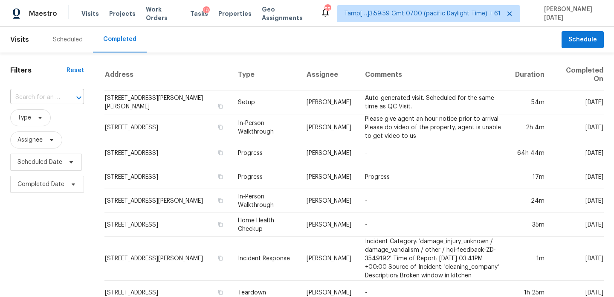
click at [54, 95] on input "text" at bounding box center [35, 97] width 50 height 13
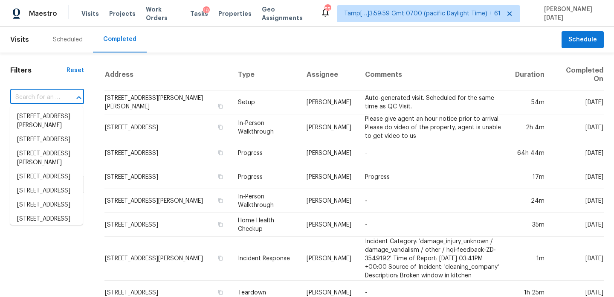
paste input "[STREET_ADDRESS][PERSON_NAME]"
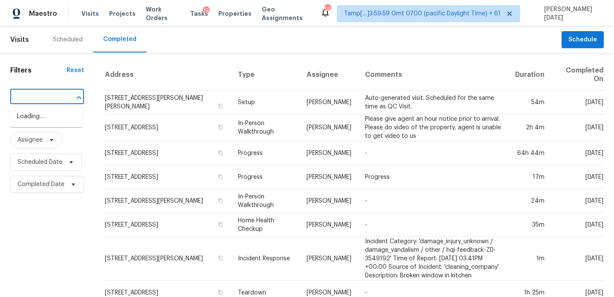
type input "[STREET_ADDRESS][PERSON_NAME]"
click at [38, 91] on input "text" at bounding box center [35, 97] width 50 height 13
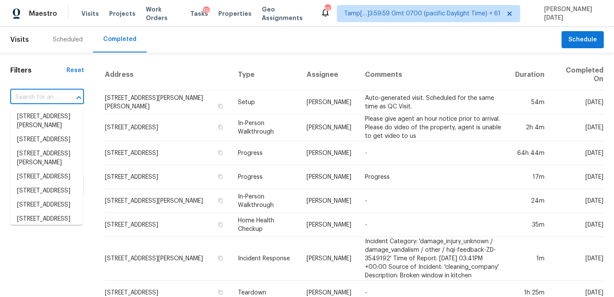
paste input "[STREET_ADDRESS][PERSON_NAME]"
type input "[STREET_ADDRESS][PERSON_NAME]"
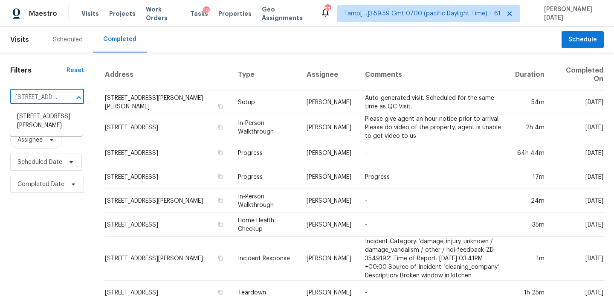
scroll to position [0, 64]
click at [50, 112] on li "[STREET_ADDRESS][PERSON_NAME]" at bounding box center [46, 121] width 73 height 23
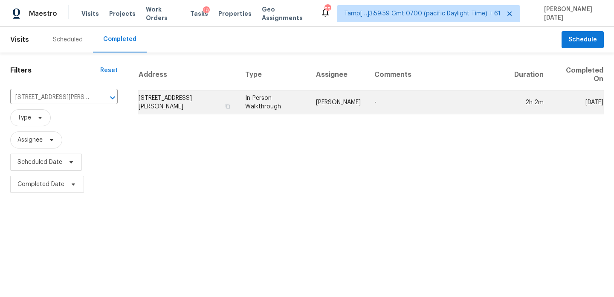
click at [268, 109] on td "In-Person Walkthrough" at bounding box center [274, 102] width 71 height 24
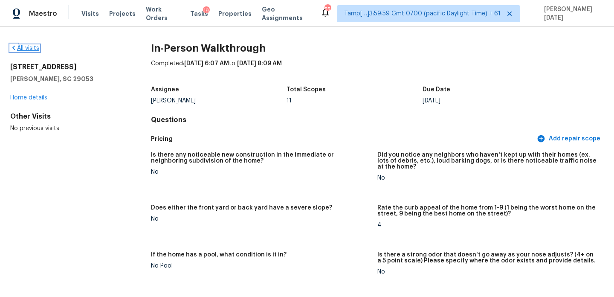
click at [31, 47] on link "All visits" at bounding box center [24, 48] width 29 height 6
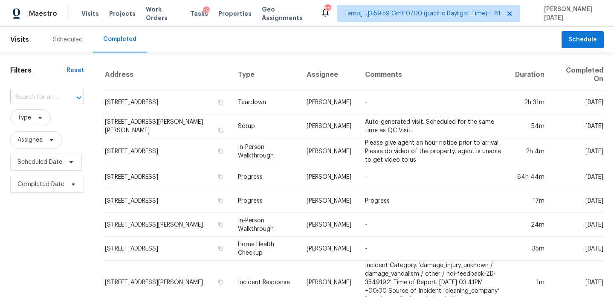
click at [42, 97] on input "text" at bounding box center [35, 97] width 50 height 13
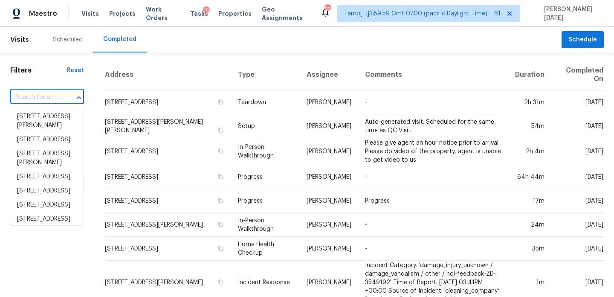
paste input "[STREET_ADDRESS][PERSON_NAME]"
type input "[STREET_ADDRESS][PERSON_NAME]"
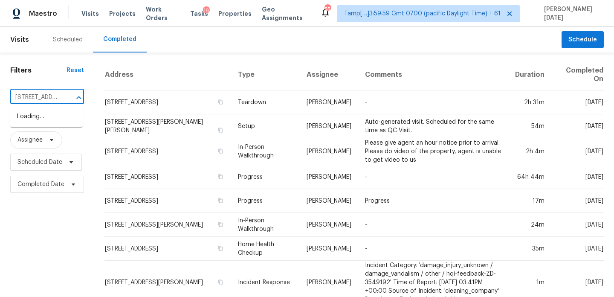
scroll to position [0, 65]
click at [47, 118] on li "[STREET_ADDRESS][PERSON_NAME]" at bounding box center [46, 121] width 73 height 23
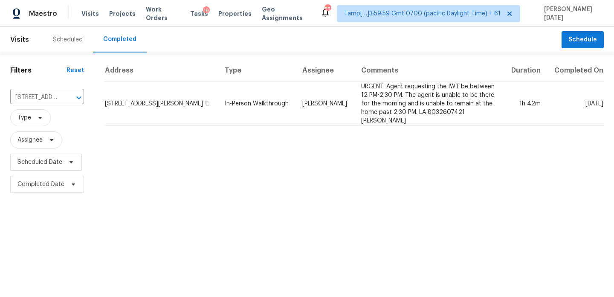
click at [345, 94] on td "[PERSON_NAME]" at bounding box center [325, 104] width 58 height 44
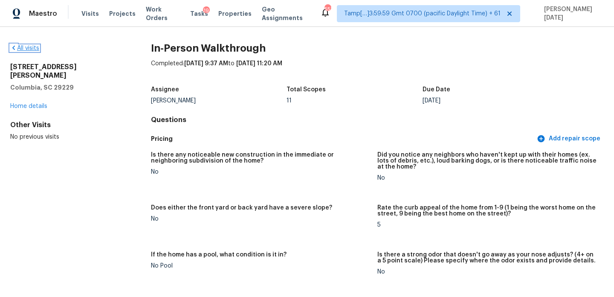
click at [24, 45] on link "All visits" at bounding box center [24, 48] width 29 height 6
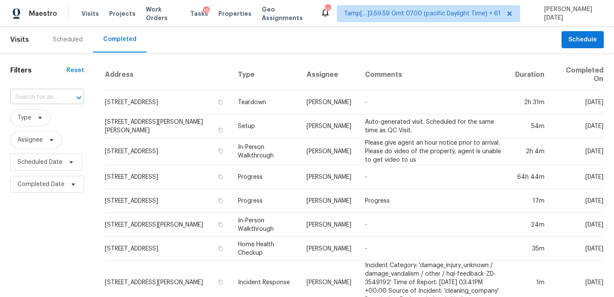
click at [38, 100] on input "text" at bounding box center [35, 97] width 50 height 13
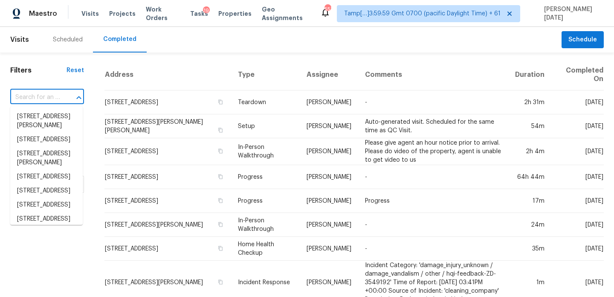
paste input "[STREET_ADDRESS][PERSON_NAME]"
type input "[STREET_ADDRESS][PERSON_NAME]"
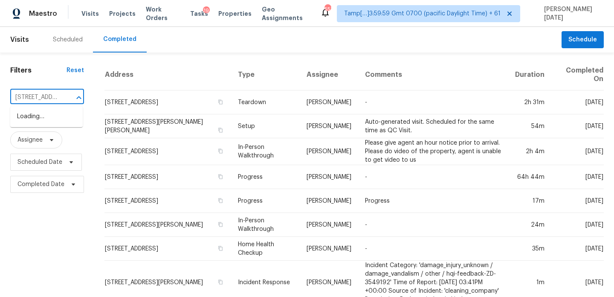
scroll to position [0, 67]
click at [41, 118] on li "[STREET_ADDRESS][PERSON_NAME]" at bounding box center [46, 121] width 73 height 23
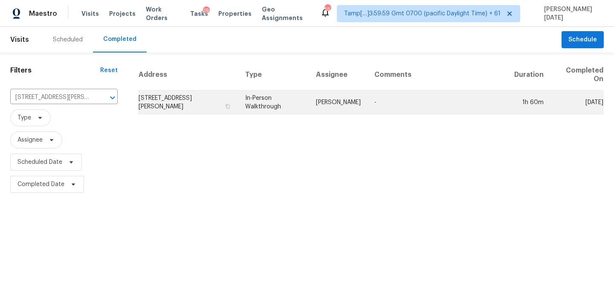
click at [239, 92] on td "[STREET_ADDRESS][PERSON_NAME]" at bounding box center [188, 102] width 100 height 24
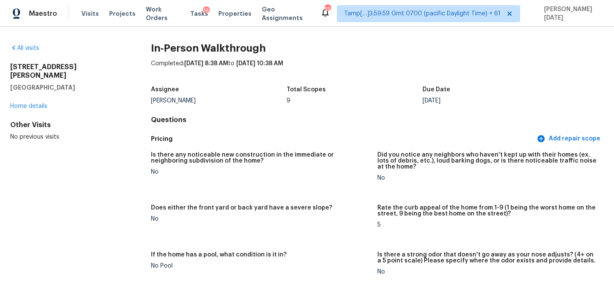
click at [15, 42] on div "All visits [STREET_ADDRESS][PERSON_NAME] Home details Other Visits No previous …" at bounding box center [307, 162] width 614 height 270
click at [18, 50] on link "All visits" at bounding box center [24, 48] width 29 height 6
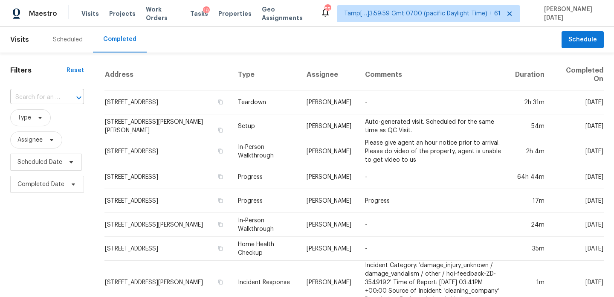
click at [40, 97] on input "text" at bounding box center [35, 97] width 50 height 13
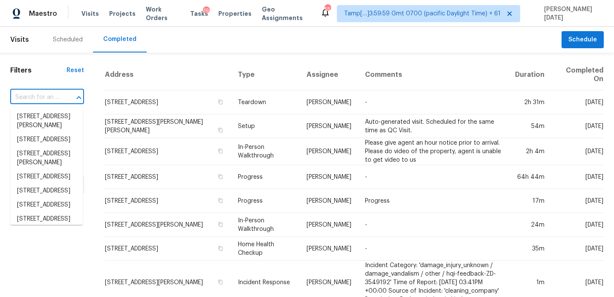
paste input "[STREET_ADDRESS]"
type input "[STREET_ADDRESS]"
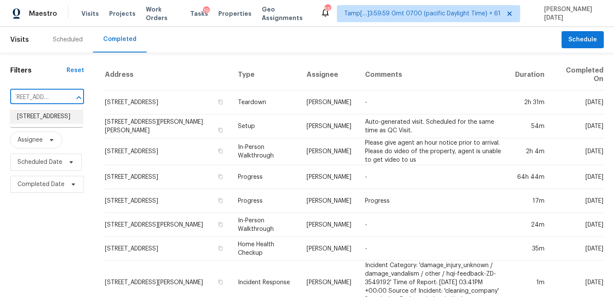
click at [44, 124] on li "[STREET_ADDRESS]" at bounding box center [46, 117] width 73 height 14
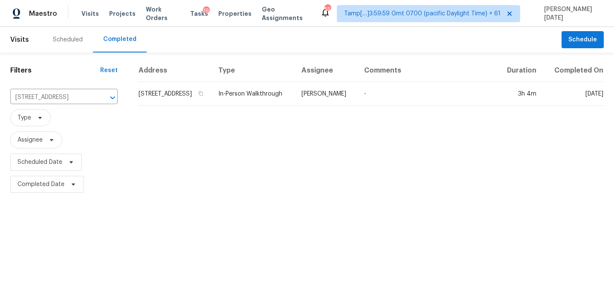
click at [256, 96] on td "In-Person Walkthrough" at bounding box center [253, 94] width 83 height 24
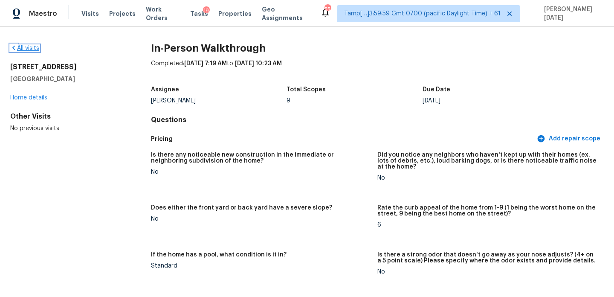
click at [35, 51] on link "All visits" at bounding box center [24, 48] width 29 height 6
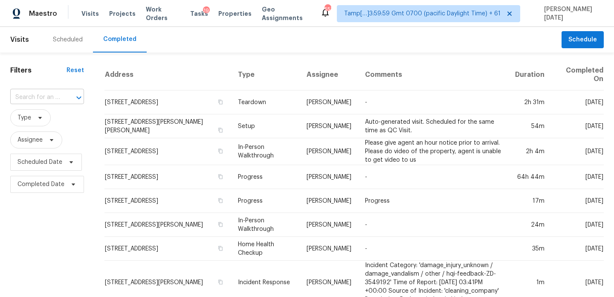
click at [35, 101] on input "text" at bounding box center [35, 97] width 50 height 13
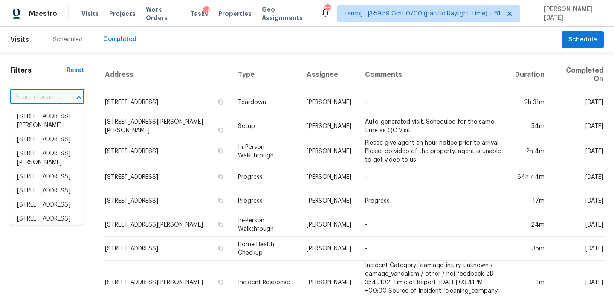
paste input "[STREET_ADDRESS][PERSON_NAME]"
type input "[STREET_ADDRESS][PERSON_NAME]"
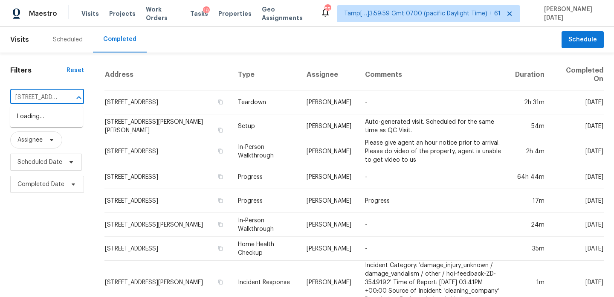
scroll to position [0, 78]
click at [47, 120] on li "[STREET_ADDRESS][PERSON_NAME]" at bounding box center [46, 121] width 73 height 23
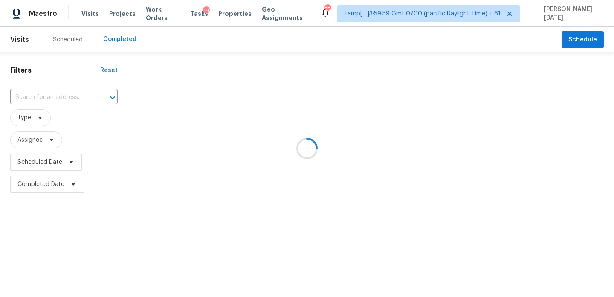
type input "[STREET_ADDRESS][PERSON_NAME]"
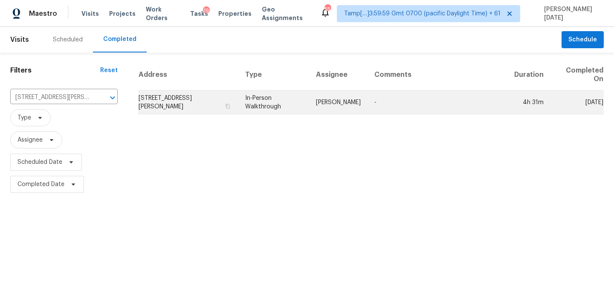
click at [285, 96] on td "In-Person Walkthrough" at bounding box center [274, 102] width 71 height 24
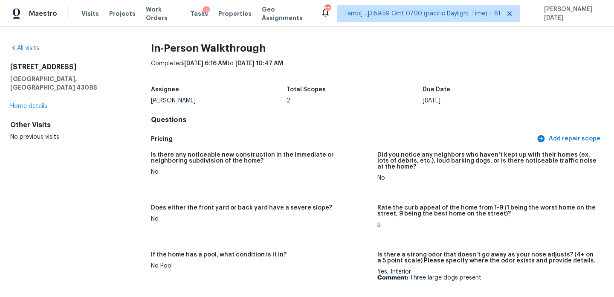
click at [36, 52] on div "All visits" at bounding box center [67, 48] width 114 height 9
click at [30, 49] on link "All visits" at bounding box center [24, 48] width 29 height 6
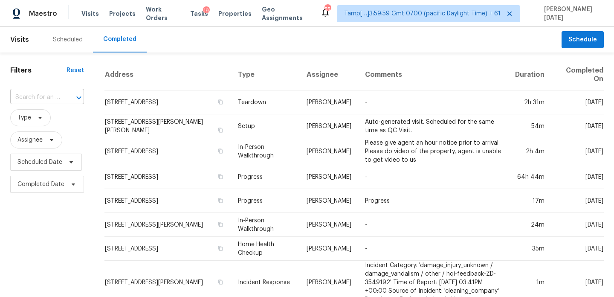
click at [62, 94] on div at bounding box center [73, 98] width 22 height 12
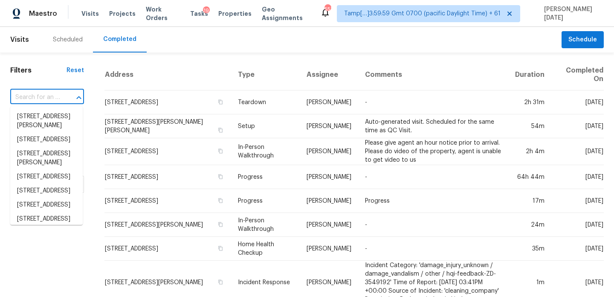
paste input "[STREET_ADDRESS]"
type input "[STREET_ADDRESS]"
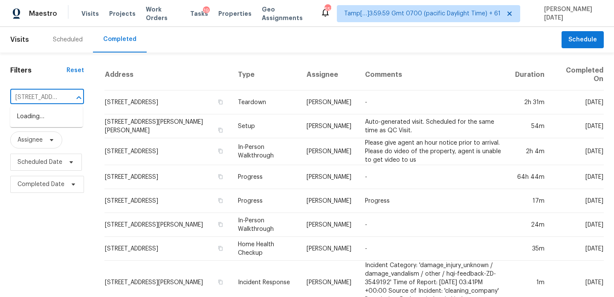
scroll to position [0, 84]
click at [59, 120] on li "[STREET_ADDRESS]" at bounding box center [46, 117] width 73 height 14
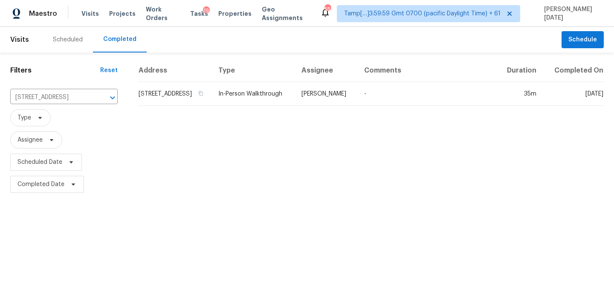
click at [253, 82] on th "Type" at bounding box center [253, 70] width 83 height 23
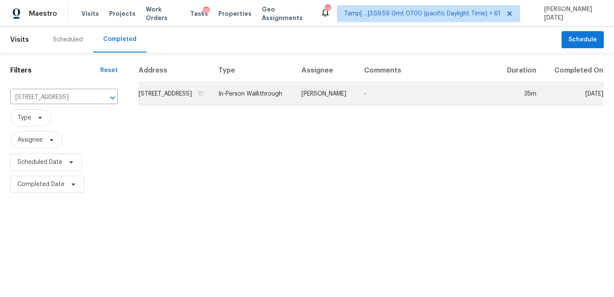
click at [287, 106] on td "In-Person Walkthrough" at bounding box center [253, 94] width 83 height 24
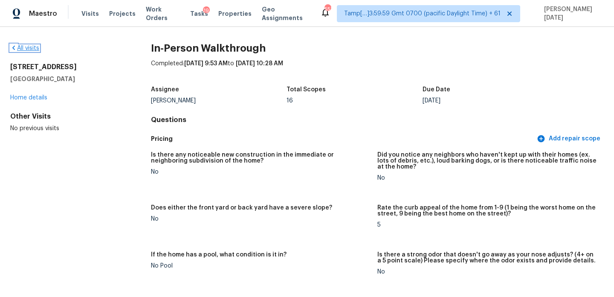
click at [29, 50] on link "All visits" at bounding box center [24, 48] width 29 height 6
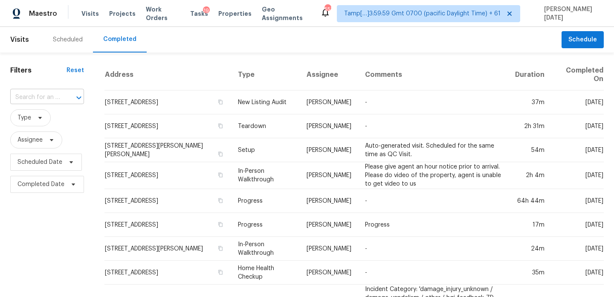
click at [58, 95] on input "text" at bounding box center [35, 97] width 50 height 13
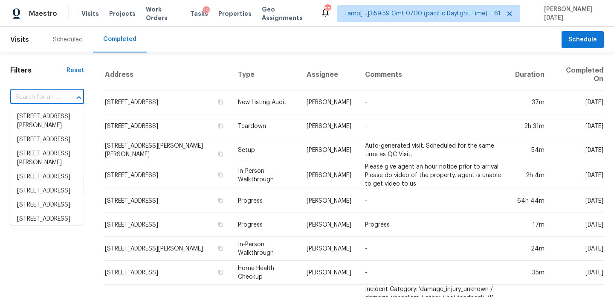
paste input "[STREET_ADDRESS]"
type input "[STREET_ADDRESS]"
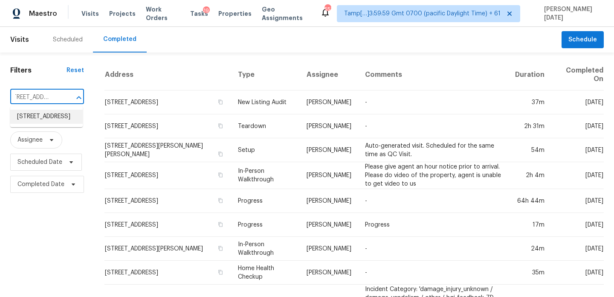
click at [51, 124] on li "[STREET_ADDRESS]" at bounding box center [46, 117] width 73 height 14
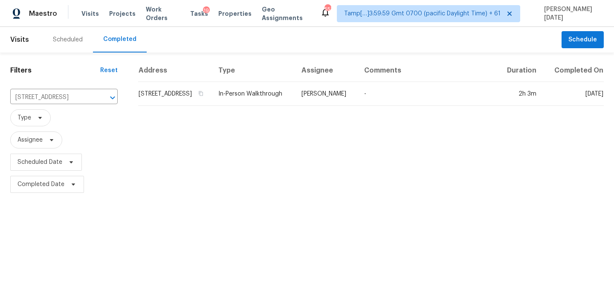
click at [277, 94] on td "In-Person Walkthrough" at bounding box center [253, 94] width 83 height 24
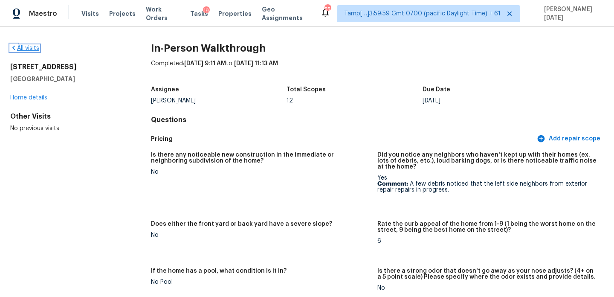
click at [26, 50] on link "All visits" at bounding box center [24, 48] width 29 height 6
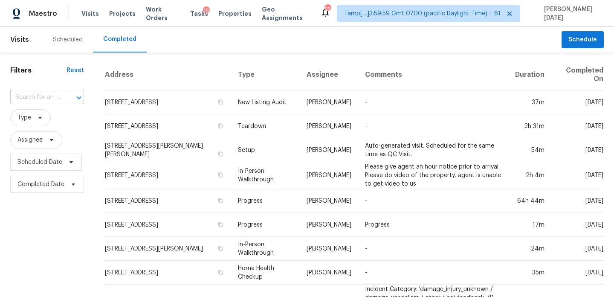
click at [62, 99] on div at bounding box center [73, 98] width 22 height 12
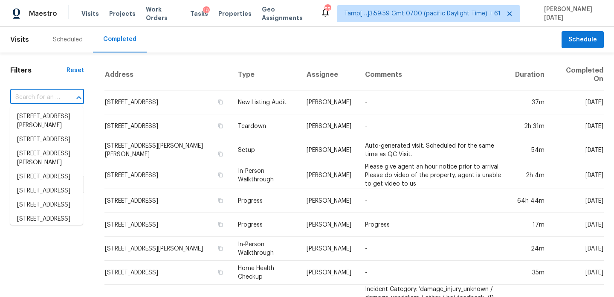
paste input "[STREET_ADDRESS]"
type input "[STREET_ADDRESS]"
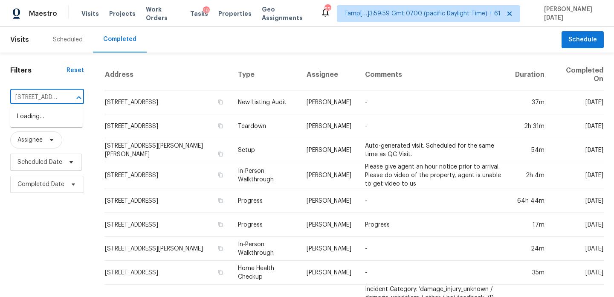
scroll to position [0, 66]
click at [52, 119] on li "[STREET_ADDRESS]" at bounding box center [46, 117] width 73 height 14
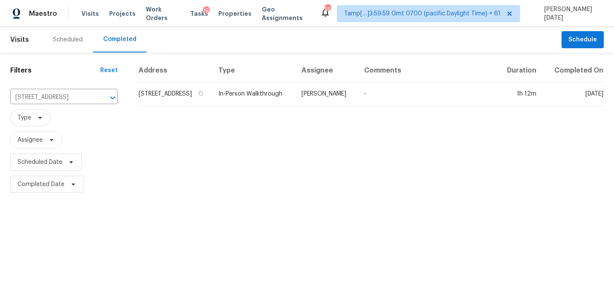
click at [274, 97] on td "In-Person Walkthrough" at bounding box center [253, 94] width 83 height 24
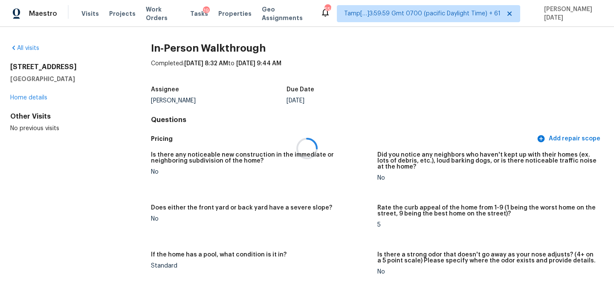
click at [408, 141] on div at bounding box center [307, 148] width 614 height 297
click at [27, 47] on link "All visits" at bounding box center [24, 48] width 29 height 6
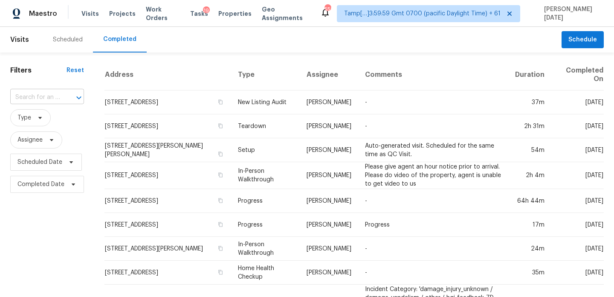
click at [59, 99] on div "​" at bounding box center [47, 97] width 74 height 13
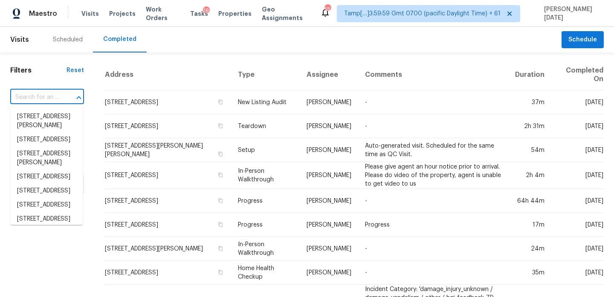
paste input "[STREET_ADDRESS][PERSON_NAME]"
type input "[STREET_ADDRESS][PERSON_NAME]"
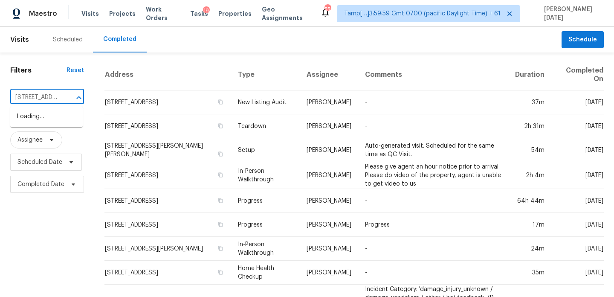
scroll to position [0, 58]
click at [56, 121] on li "[STREET_ADDRESS][PERSON_NAME]" at bounding box center [46, 121] width 73 height 23
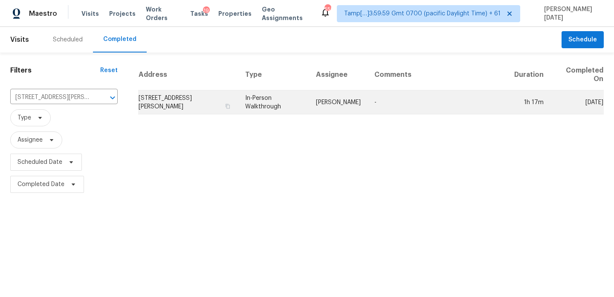
click at [273, 92] on td "In-Person Walkthrough" at bounding box center [274, 102] width 71 height 24
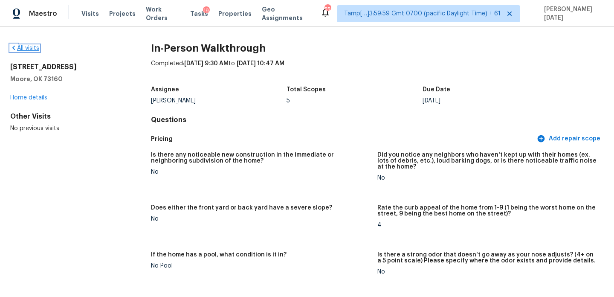
click at [29, 50] on link "All visits" at bounding box center [24, 48] width 29 height 6
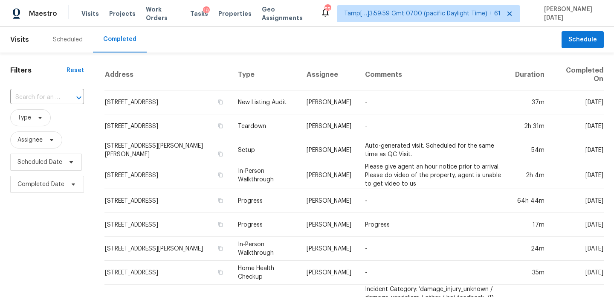
click at [21, 90] on div "​" at bounding box center [47, 97] width 74 height 18
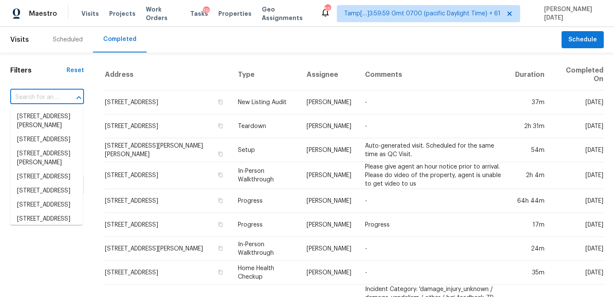
paste input "[STREET_ADDRESS]"
type input "[STREET_ADDRESS]"
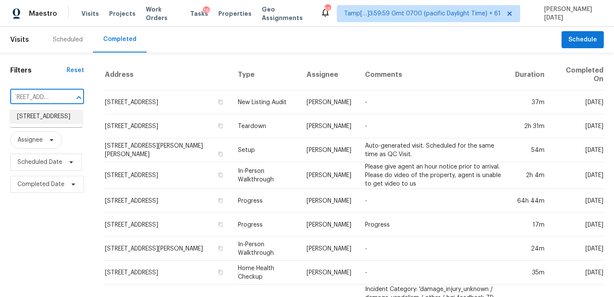
click at [36, 121] on li "[STREET_ADDRESS]" at bounding box center [46, 117] width 73 height 14
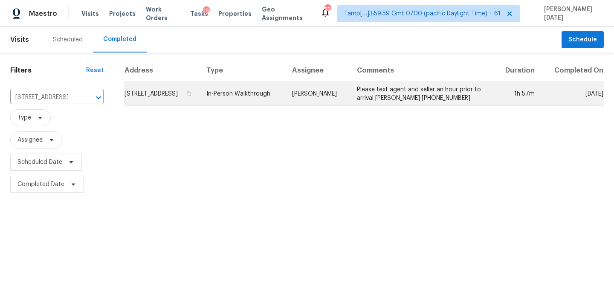
click at [200, 91] on td "[STREET_ADDRESS]" at bounding box center [162, 94] width 76 height 24
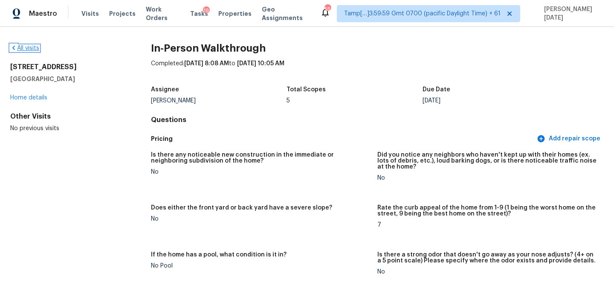
click at [23, 47] on link "All visits" at bounding box center [24, 48] width 29 height 6
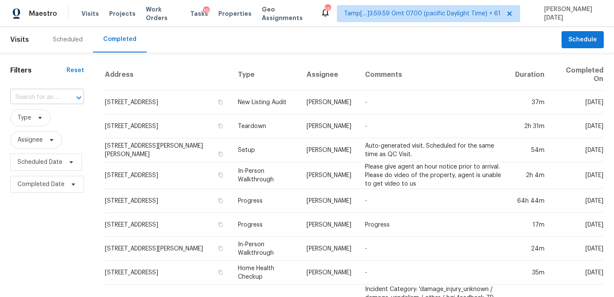
click at [55, 98] on input "text" at bounding box center [35, 97] width 50 height 13
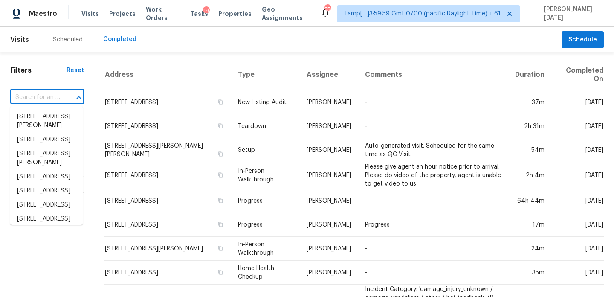
paste input "[STREET_ADDRESS]"
type input "[STREET_ADDRESS]"
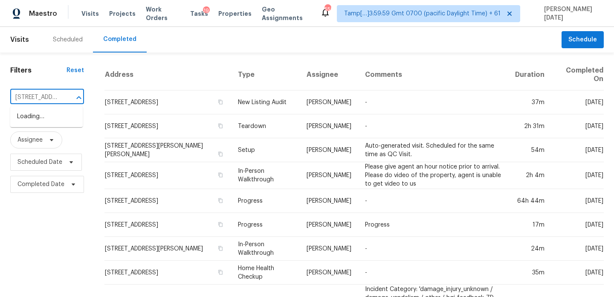
scroll to position [0, 84]
click at [56, 122] on li "[STREET_ADDRESS]" at bounding box center [46, 117] width 73 height 14
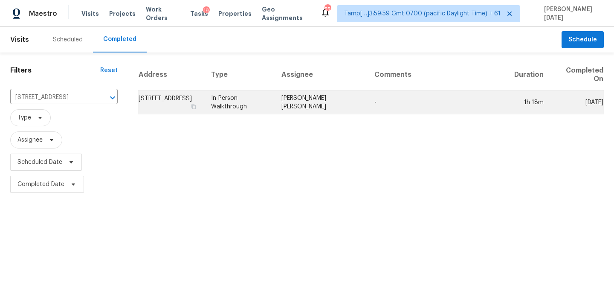
click at [204, 104] on td "[STREET_ADDRESS]" at bounding box center [171, 102] width 66 height 24
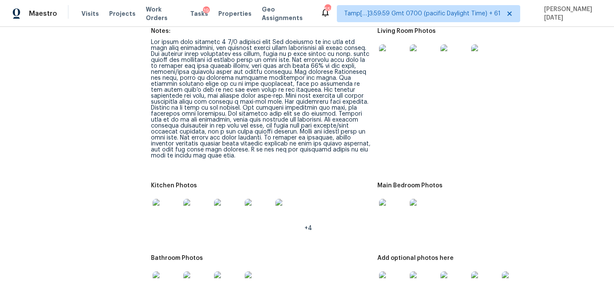
scroll to position [1110, 0]
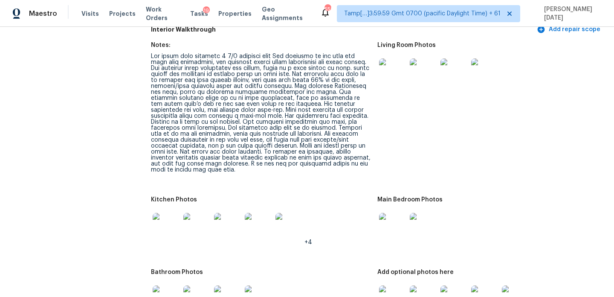
click at [457, 65] on img at bounding box center [454, 71] width 27 height 27
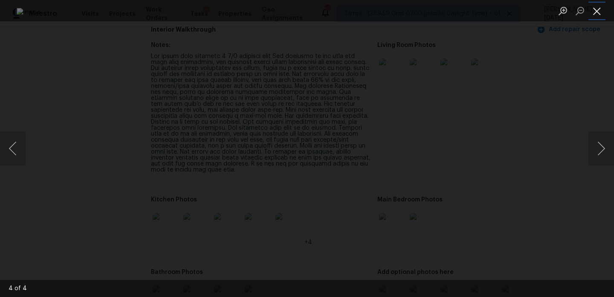
click at [594, 10] on button "Close lightbox" at bounding box center [597, 10] width 17 height 15
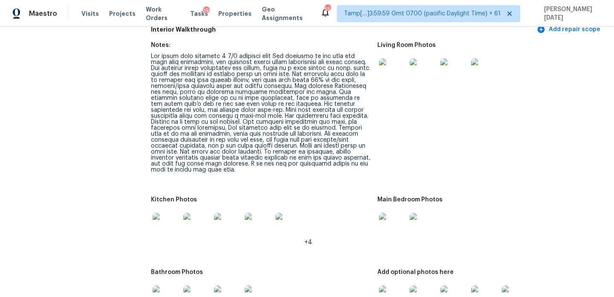
scroll to position [1152, 0]
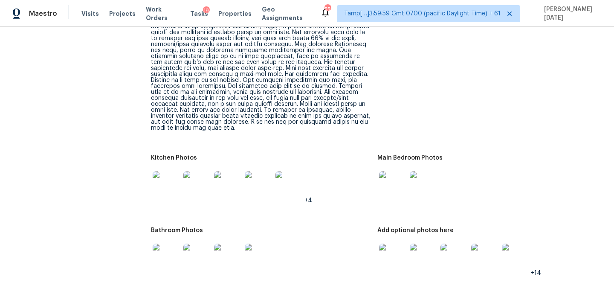
click at [396, 244] on img at bounding box center [392, 257] width 27 height 27
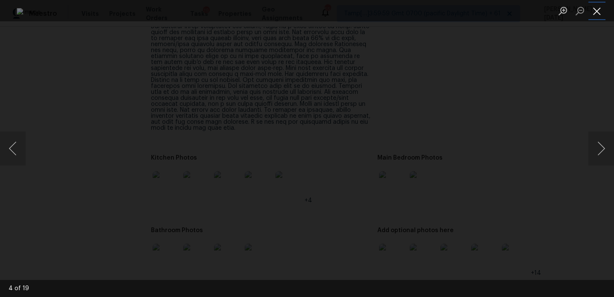
click at [595, 11] on button "Close lightbox" at bounding box center [597, 10] width 17 height 15
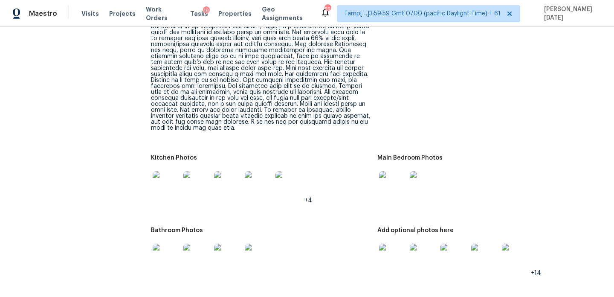
click at [457, 244] on img at bounding box center [454, 257] width 27 height 27
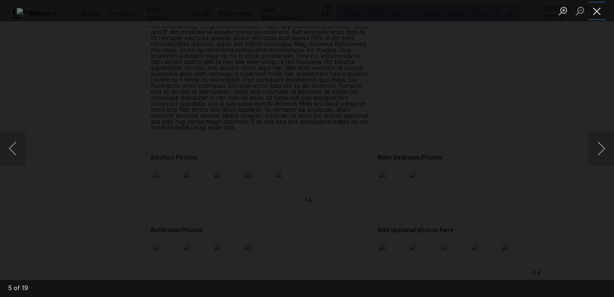
click at [599, 17] on button "Close lightbox" at bounding box center [597, 10] width 17 height 15
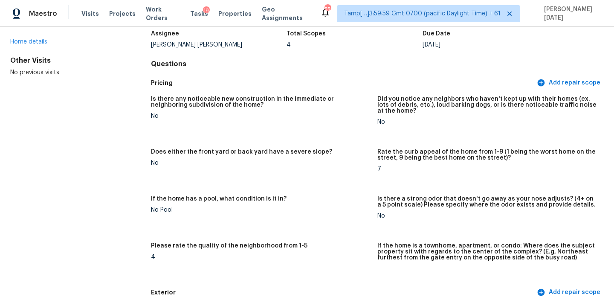
scroll to position [0, 0]
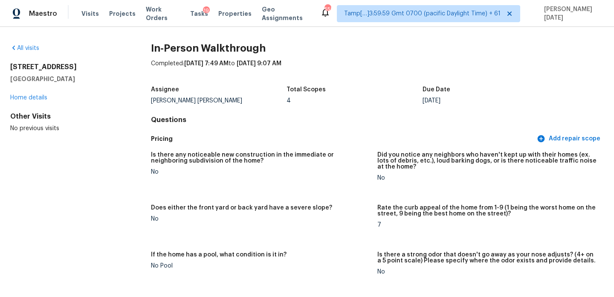
drag, startPoint x: 9, startPoint y: 67, endPoint x: 90, endPoint y: 67, distance: 81.5
click at [90, 67] on div "All visits [STREET_ADDRESS][PERSON_NAME] Home details Other Visits No previous …" at bounding box center [307, 162] width 614 height 270
copy h2 "[STREET_ADDRESS]"
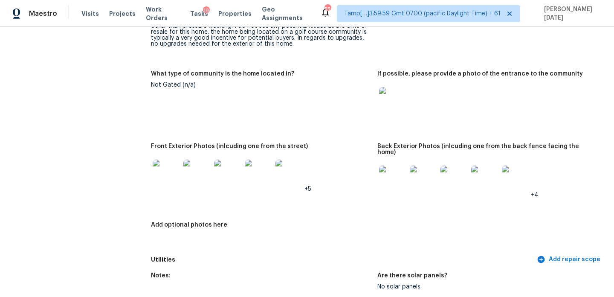
scroll to position [361, 0]
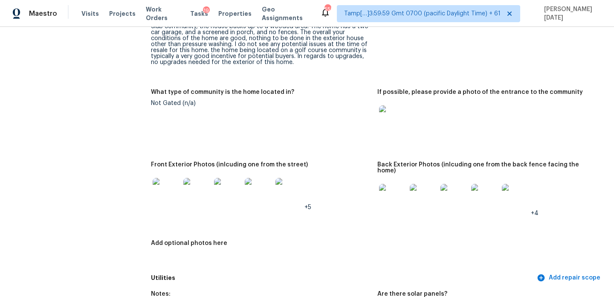
click at [193, 186] on img at bounding box center [196, 191] width 27 height 27
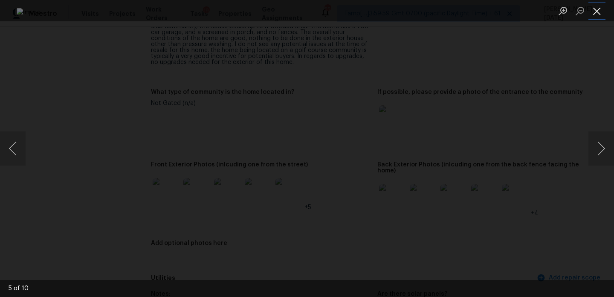
click at [602, 14] on button "Close lightbox" at bounding box center [597, 10] width 17 height 15
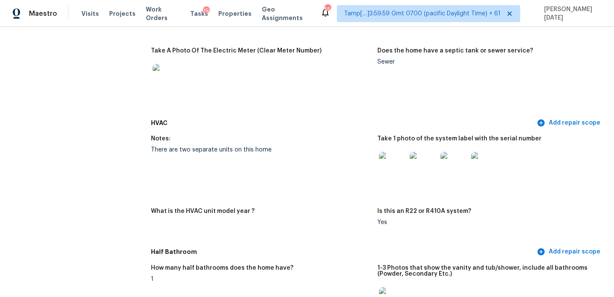
scroll to position [0, 0]
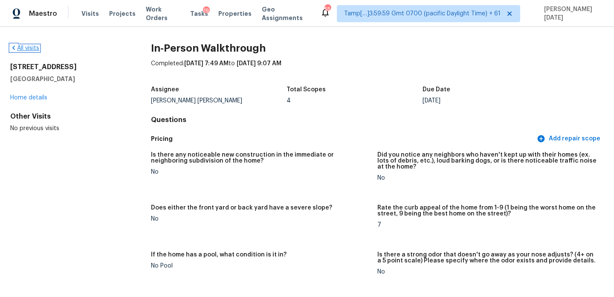
click at [25, 50] on link "All visits" at bounding box center [24, 48] width 29 height 6
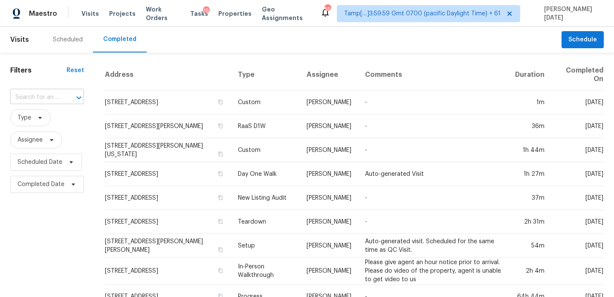
click at [31, 93] on input "text" at bounding box center [35, 97] width 50 height 13
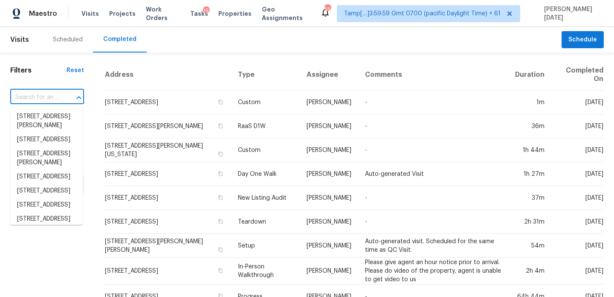
paste input "[STREET_ADDRESS]"
type input "[STREET_ADDRESS]"
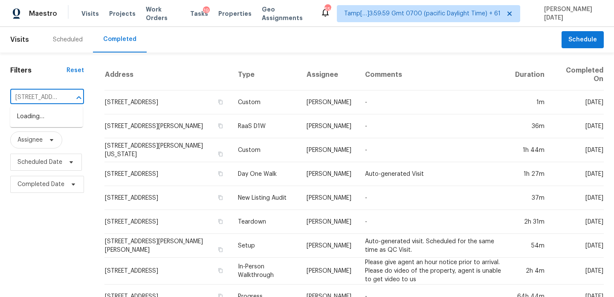
scroll to position [0, 69]
click at [50, 119] on li "[STREET_ADDRESS]" at bounding box center [46, 117] width 73 height 14
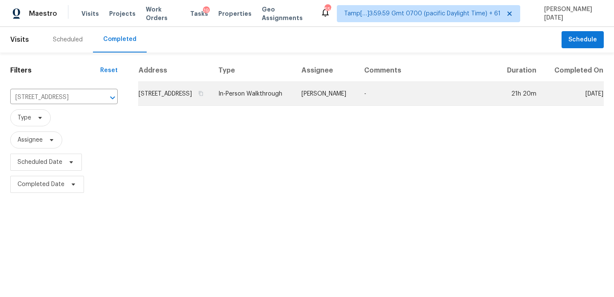
click at [280, 106] on td "In-Person Walkthrough" at bounding box center [253, 94] width 83 height 24
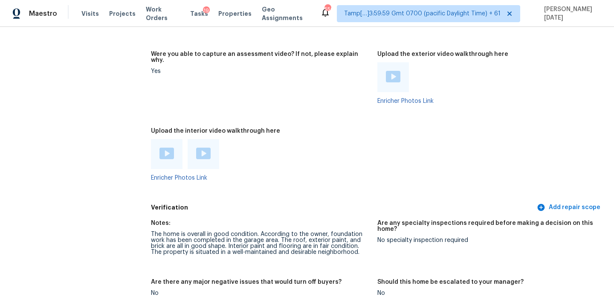
scroll to position [1516, 0]
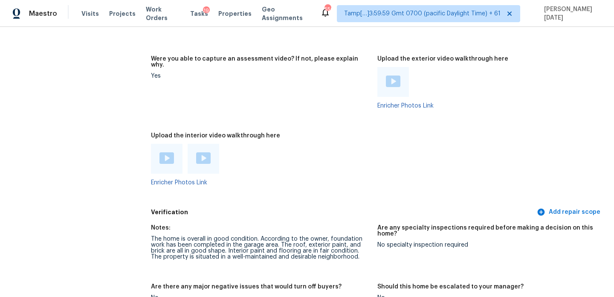
click at [169, 152] on img at bounding box center [167, 158] width 15 height 12
click at [210, 152] on div at bounding box center [203, 158] width 15 height 13
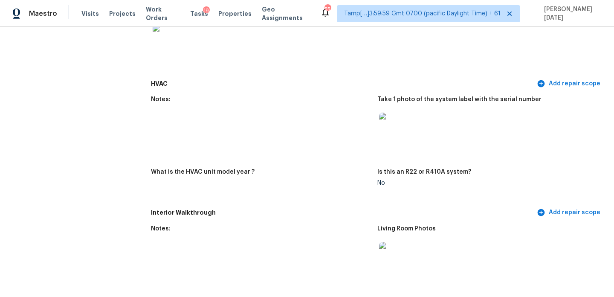
scroll to position [887, 0]
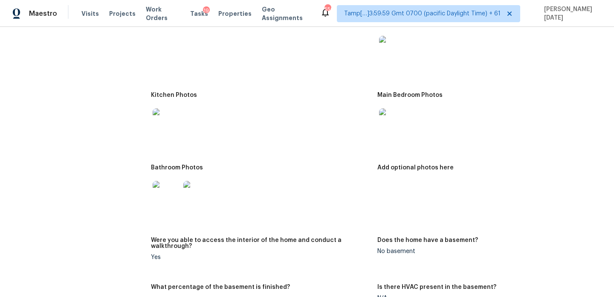
click at [172, 185] on img at bounding box center [166, 194] width 27 height 27
click at [392, 108] on img at bounding box center [392, 121] width 27 height 27
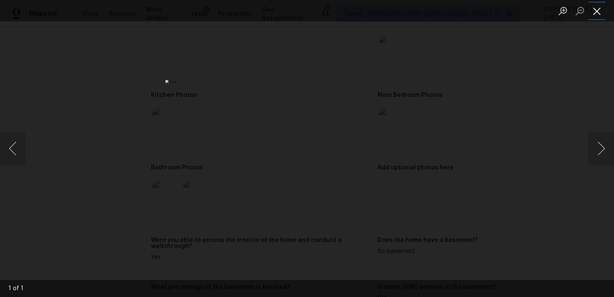
click at [597, 9] on button "Close lightbox" at bounding box center [597, 10] width 17 height 15
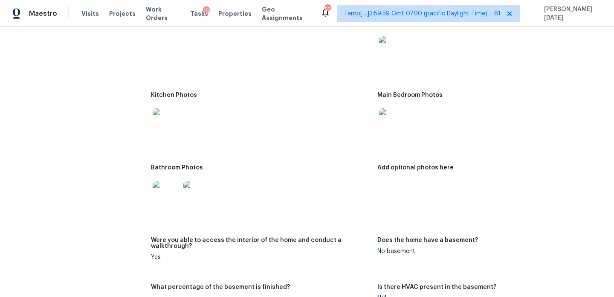
click at [394, 53] on img at bounding box center [392, 49] width 27 height 27
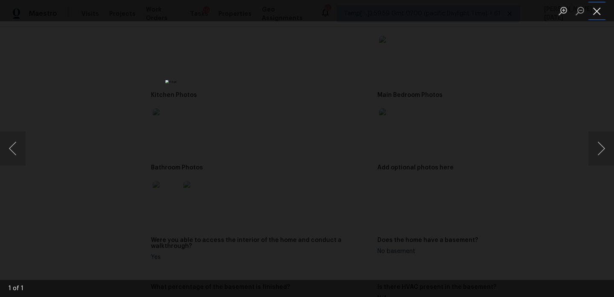
click at [600, 12] on button "Close lightbox" at bounding box center [597, 10] width 17 height 15
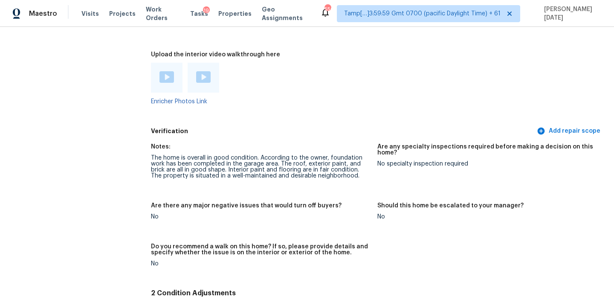
scroll to position [1622, 0]
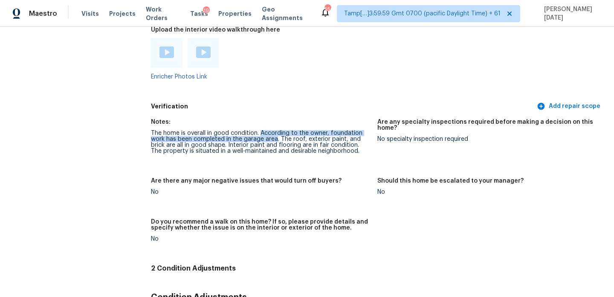
drag, startPoint x: 259, startPoint y: 120, endPoint x: 276, endPoint y: 126, distance: 18.2
click at [276, 130] on div "The home is overall in good condition. According to the owner, foundation work …" at bounding box center [261, 142] width 220 height 24
copy div "According to the owner, foundation work has been completed in the garage area"
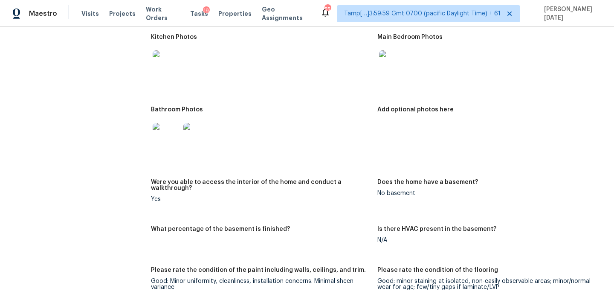
scroll to position [0, 0]
